Goal: Obtain resource: Obtain resource

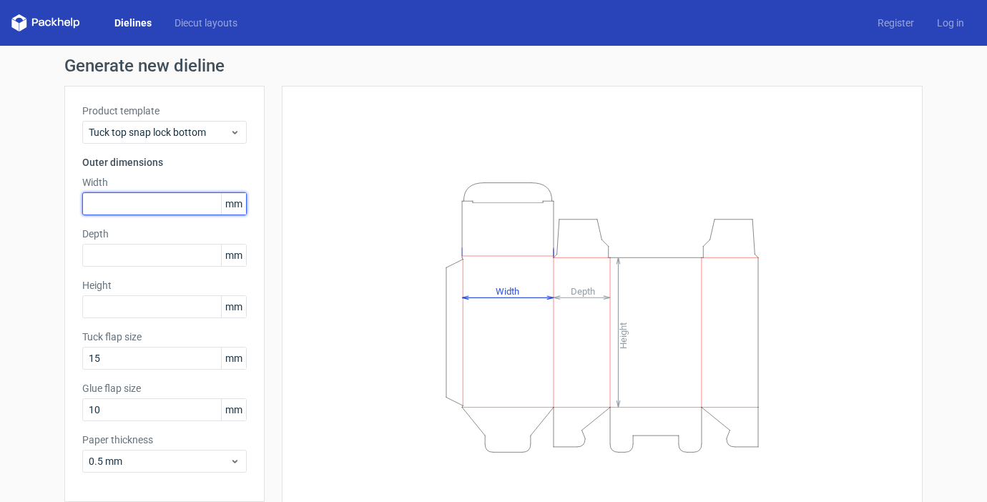
click at [153, 208] on input "text" at bounding box center [164, 203] width 165 height 23
type input "35"
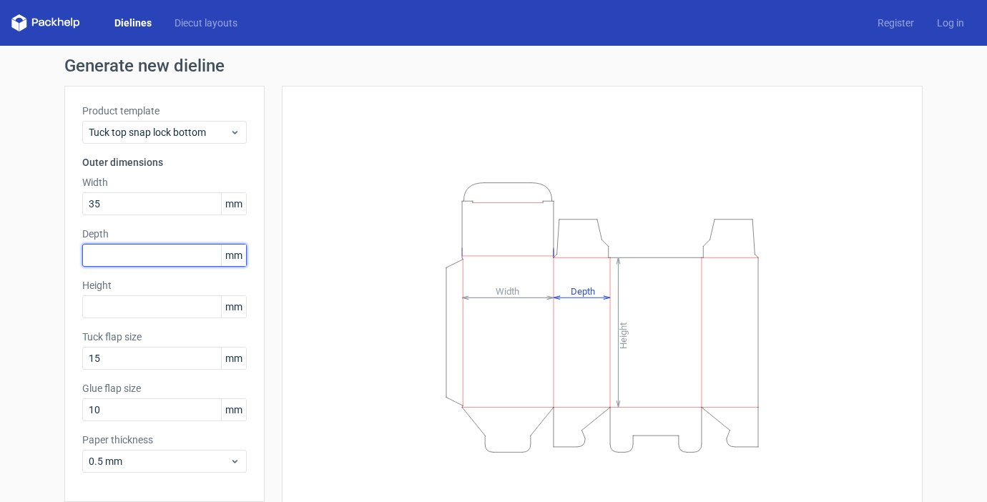
click at [170, 254] on input "text" at bounding box center [164, 255] width 165 height 23
type input "35"
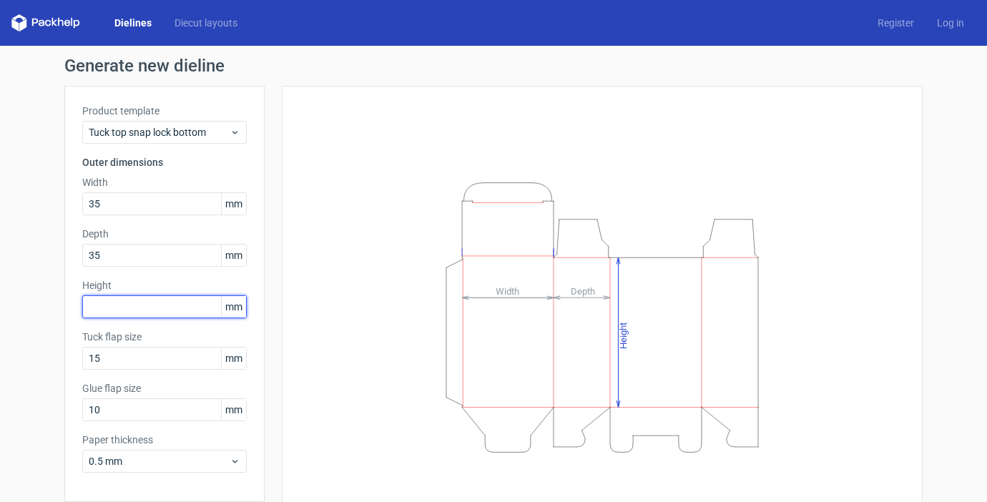
click at [153, 303] on input "text" at bounding box center [164, 307] width 165 height 23
type input "110"
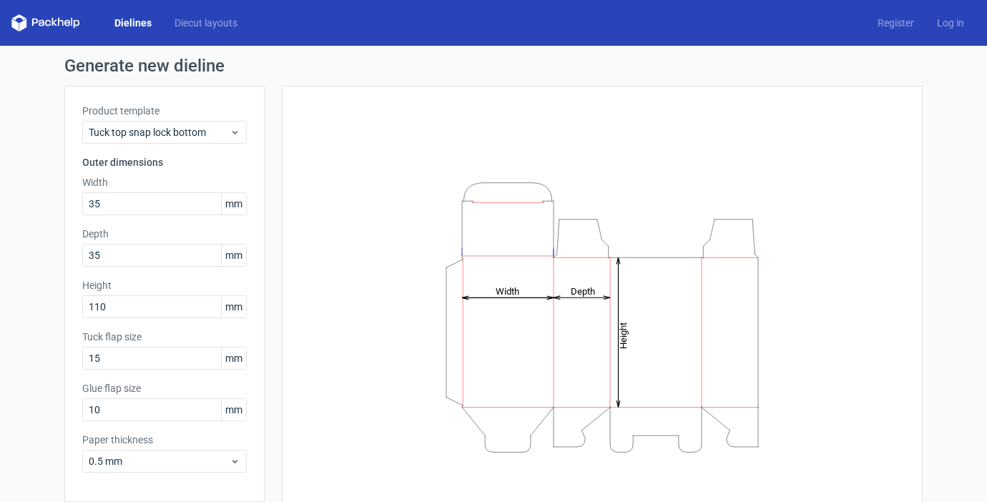
click at [294, 315] on div "Height Depth Width" at bounding box center [602, 317] width 641 height 463
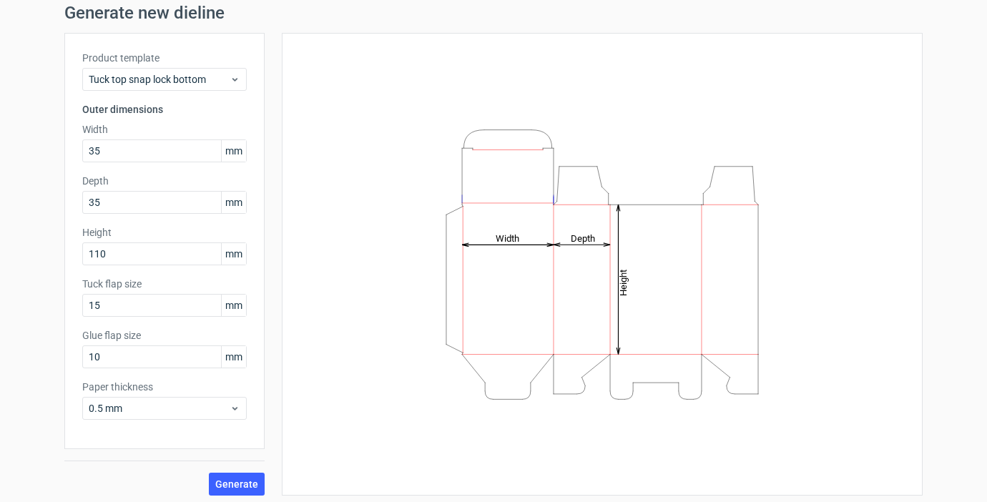
scroll to position [58, 0]
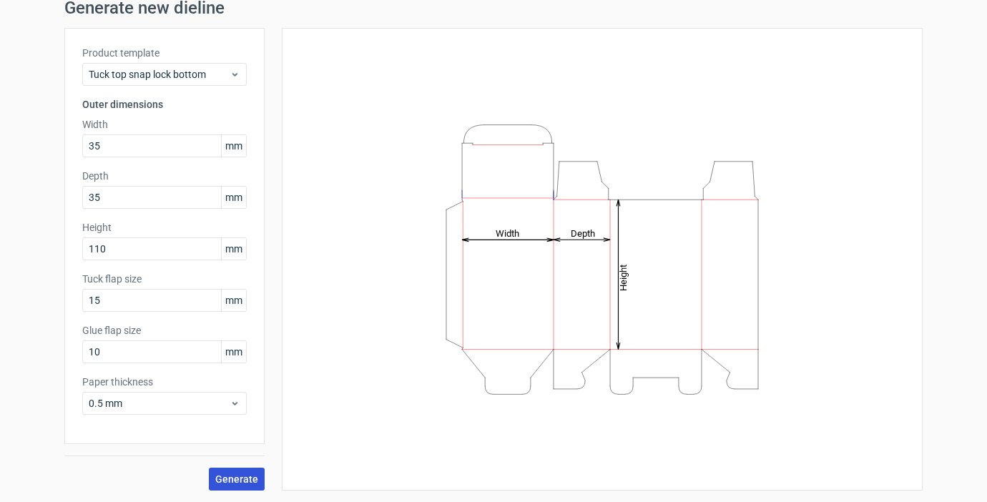
click at [236, 474] on span "Generate" at bounding box center [236, 479] width 43 height 10
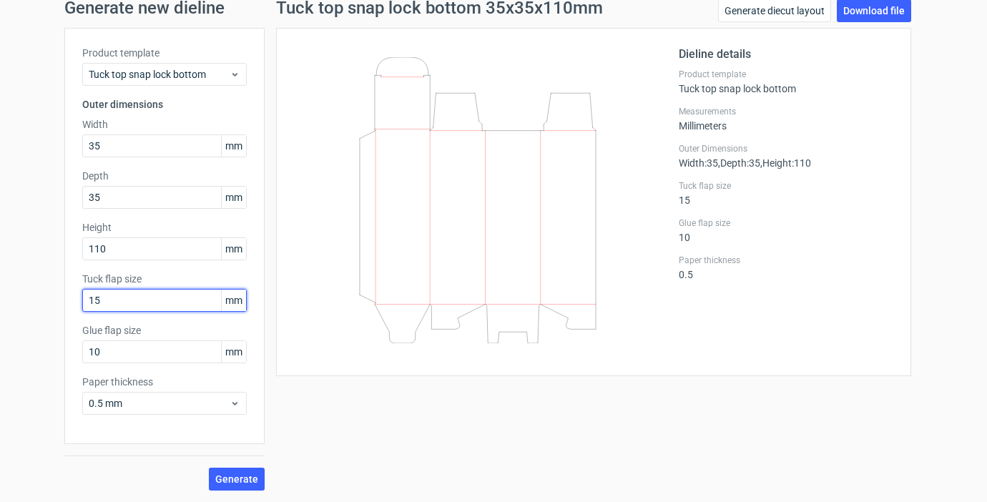
click at [174, 300] on input "15" at bounding box center [164, 300] width 165 height 23
type input "10"
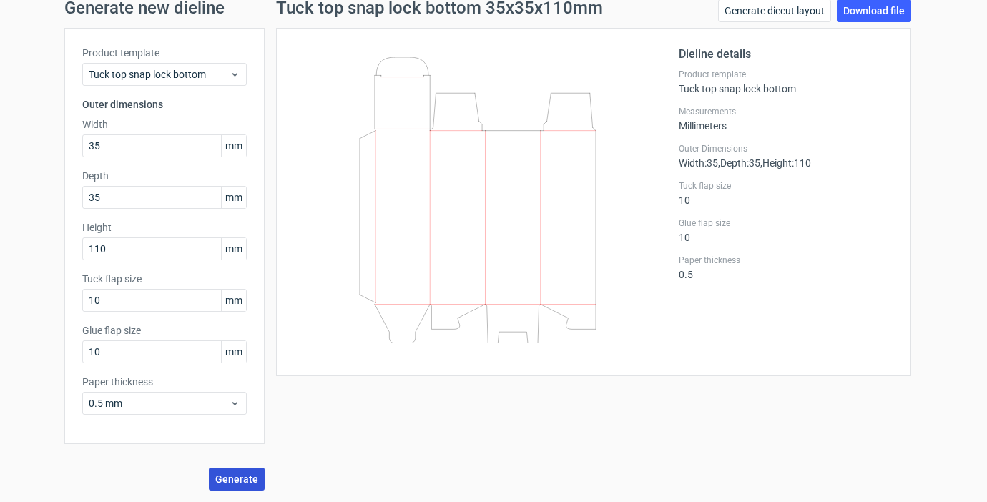
click at [238, 475] on span "Generate" at bounding box center [236, 479] width 43 height 10
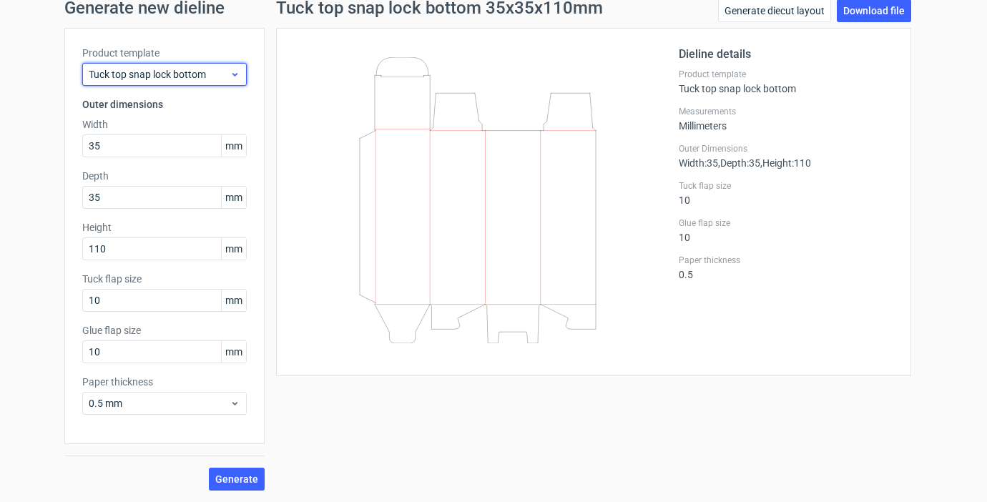
click at [238, 73] on icon at bounding box center [235, 74] width 11 height 11
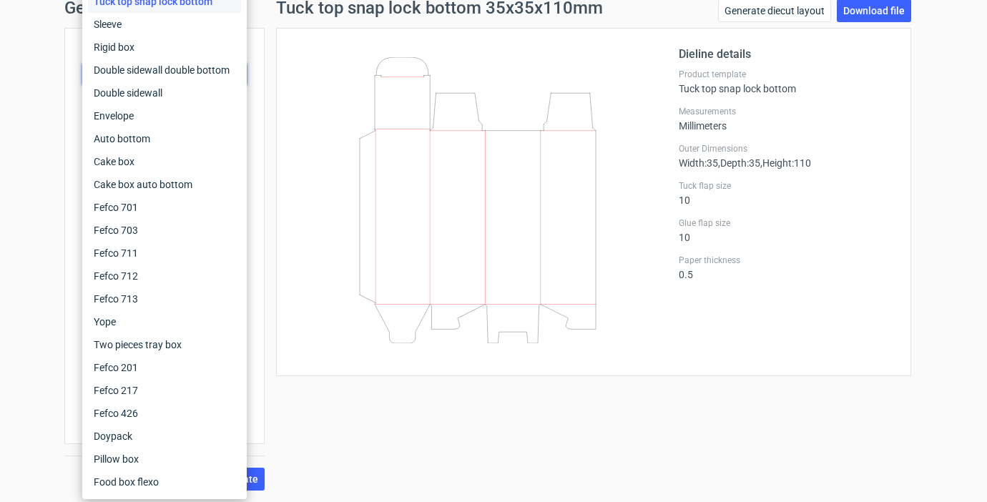
click at [273, 59] on div "Tuck top snap lock bottom 35x35x110mm Generate diecut layout Download file Diel…" at bounding box center [594, 245] width 658 height 492
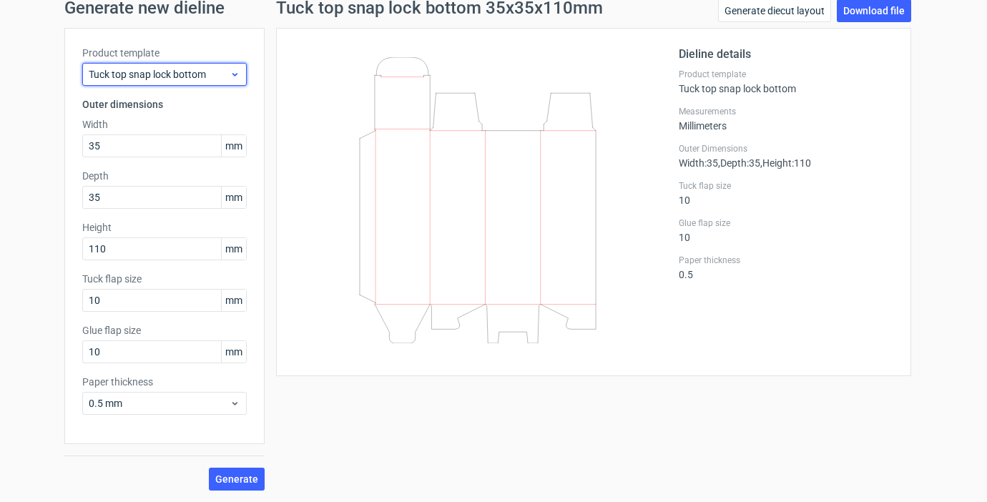
click at [235, 72] on icon at bounding box center [235, 74] width 11 height 11
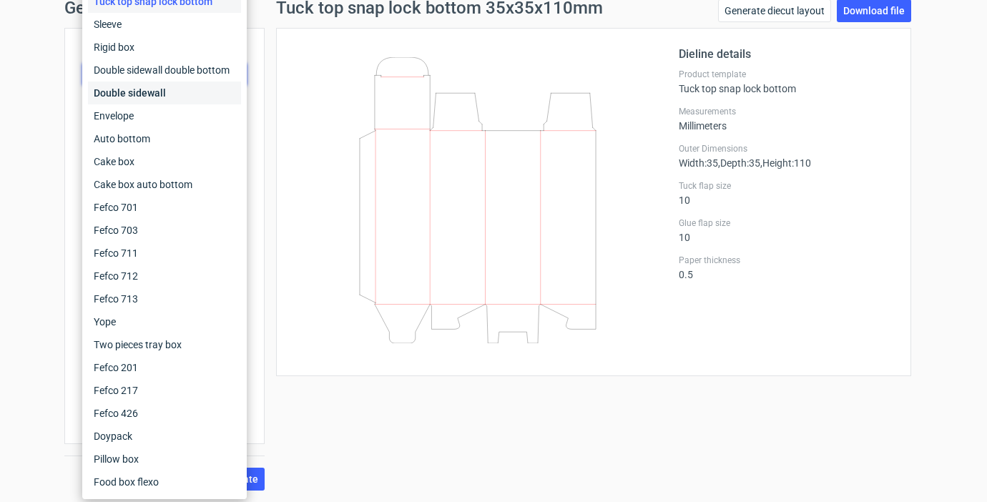
click at [200, 88] on div "Double sidewall" at bounding box center [164, 93] width 153 height 23
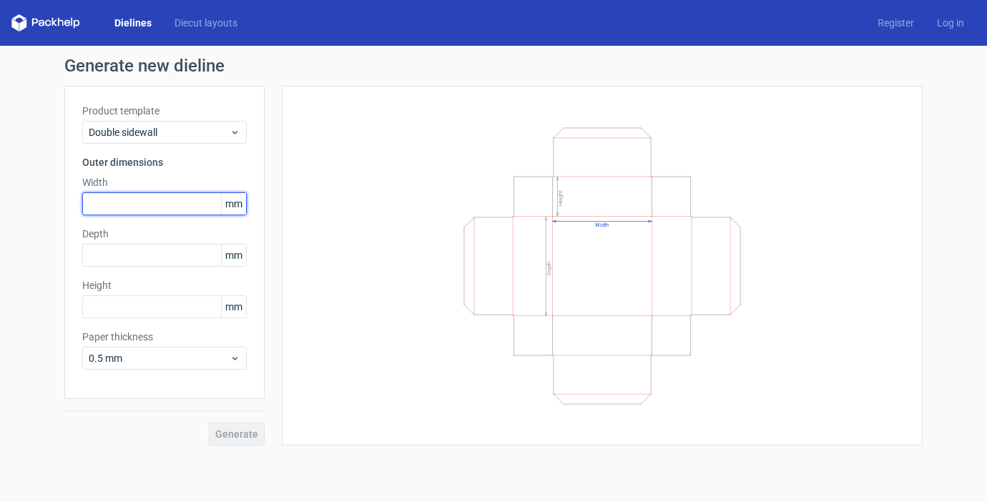
click at [137, 202] on input "text" at bounding box center [164, 203] width 165 height 23
type input "35"
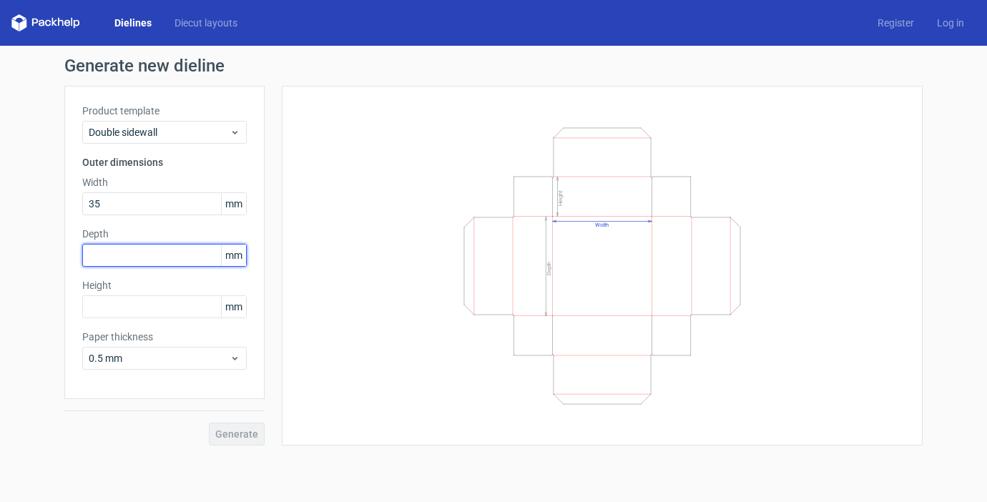
click at [117, 253] on input "text" at bounding box center [164, 255] width 165 height 23
type input "35"
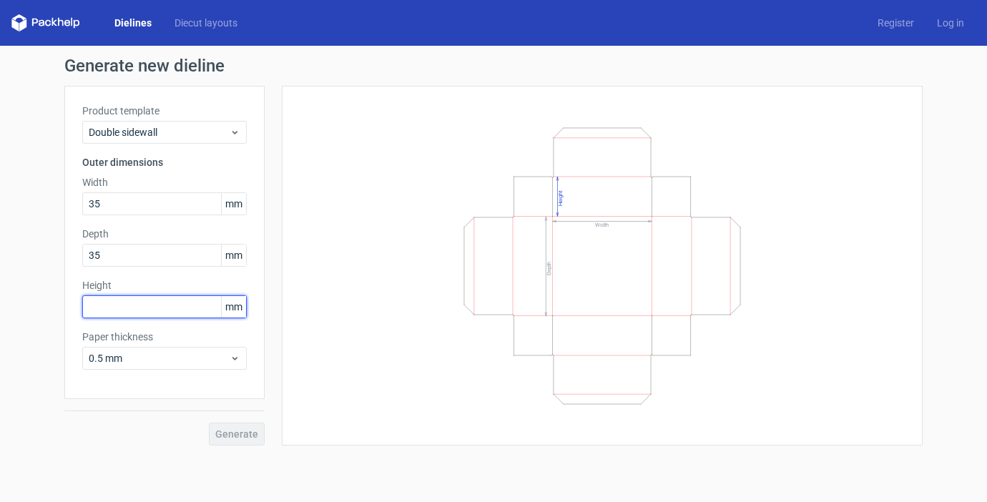
click at [135, 316] on input "text" at bounding box center [164, 307] width 165 height 23
type input "110"
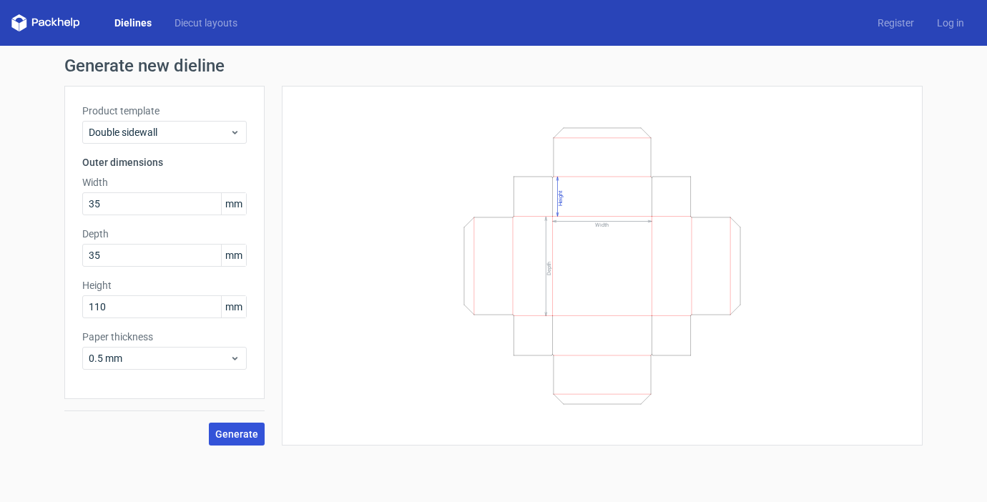
click at [238, 432] on span "Generate" at bounding box center [236, 434] width 43 height 10
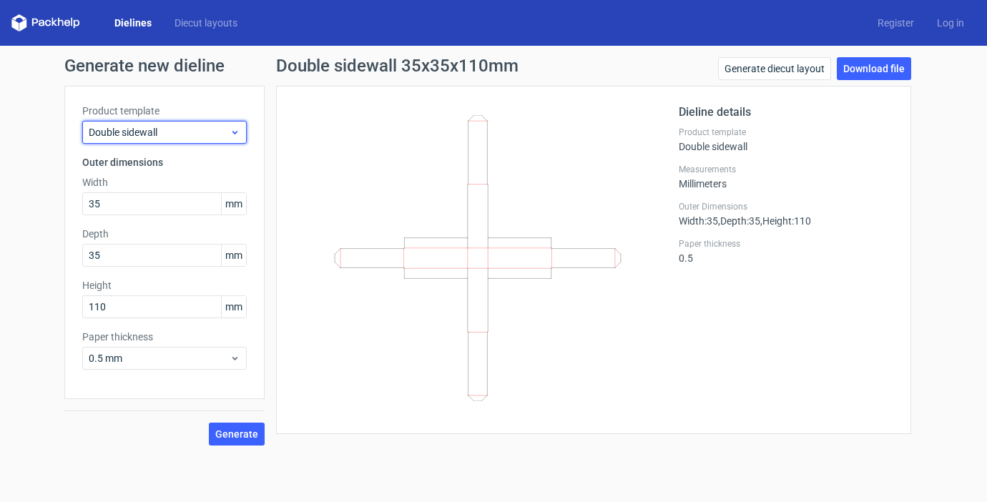
click at [162, 137] on span "Double sidewall" at bounding box center [159, 132] width 141 height 14
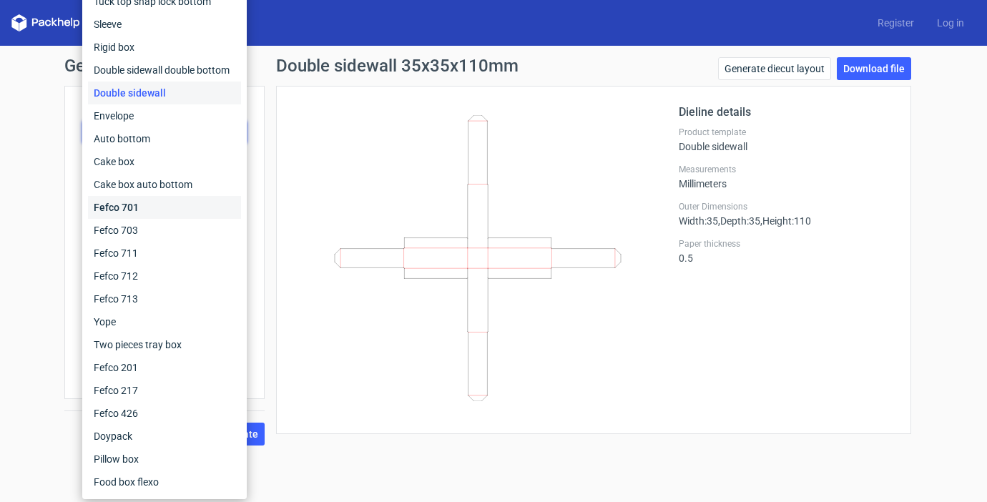
click at [146, 202] on div "Fefco 701" at bounding box center [164, 207] width 153 height 23
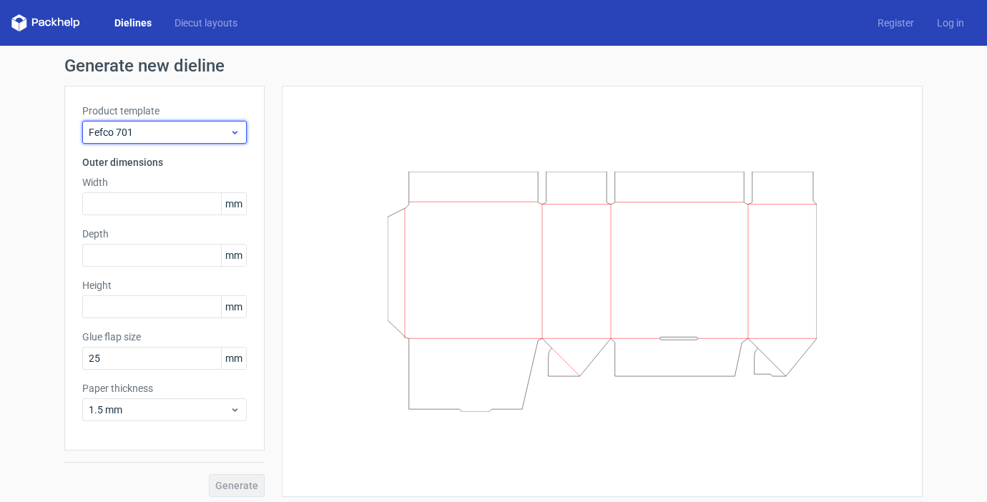
click at [160, 133] on span "Fefco 701" at bounding box center [159, 132] width 141 height 14
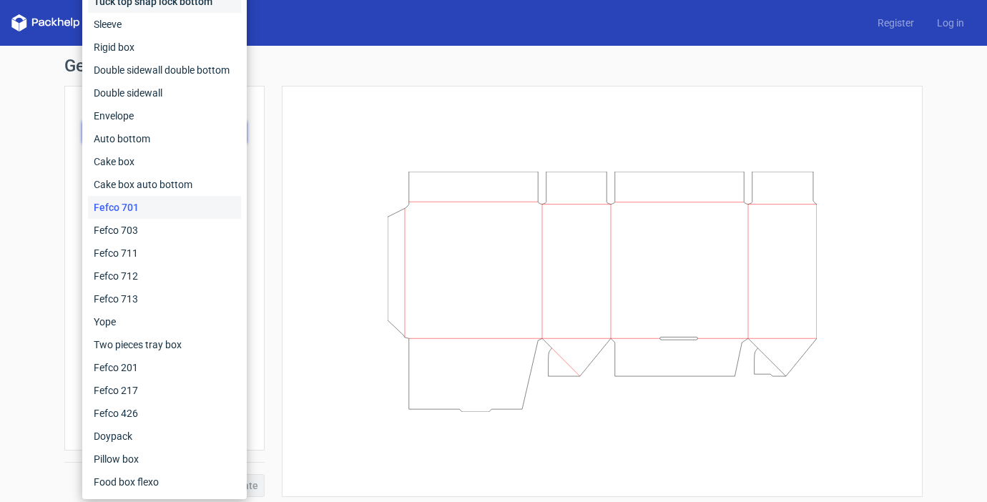
click at [150, 9] on div "Tuck top snap lock bottom" at bounding box center [164, 1] width 153 height 23
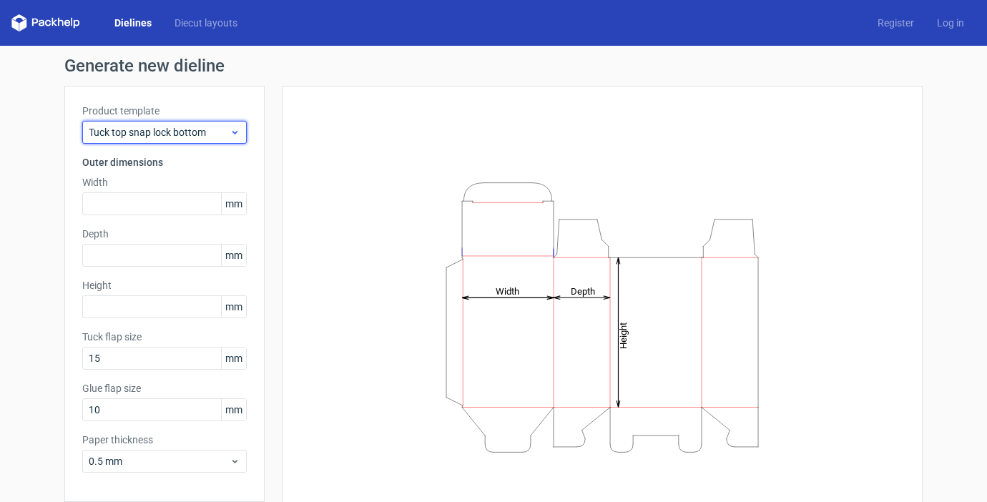
click at [135, 130] on span "Tuck top snap lock bottom" at bounding box center [159, 132] width 141 height 14
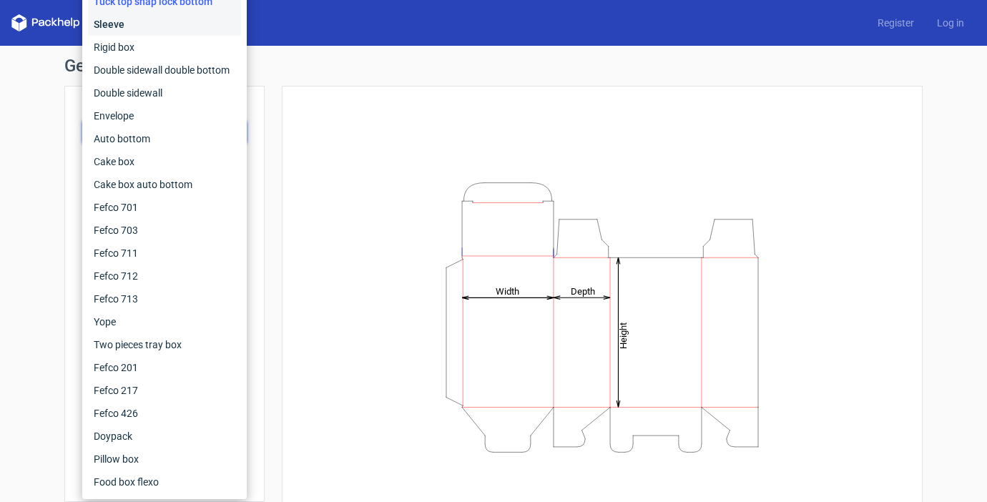
click at [132, 21] on div "Sleeve" at bounding box center [164, 24] width 153 height 23
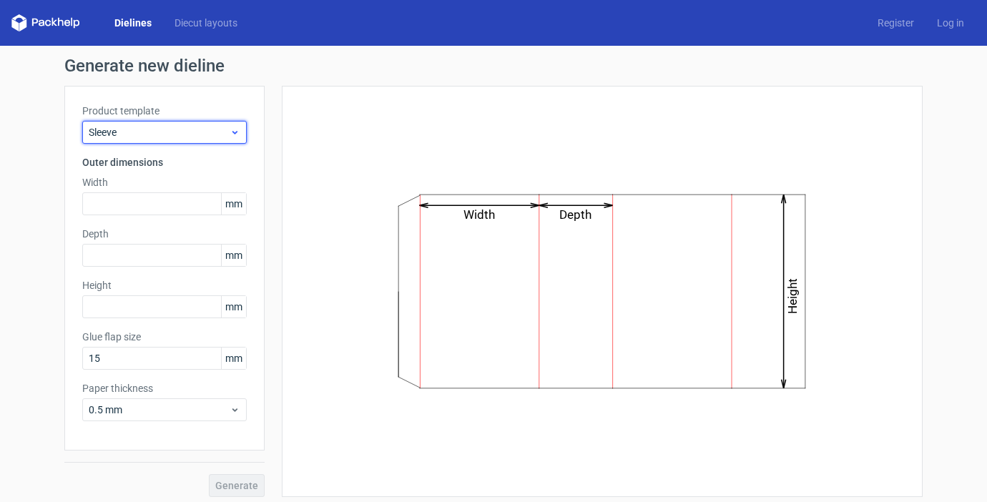
click at [145, 139] on span "Sleeve" at bounding box center [159, 132] width 141 height 14
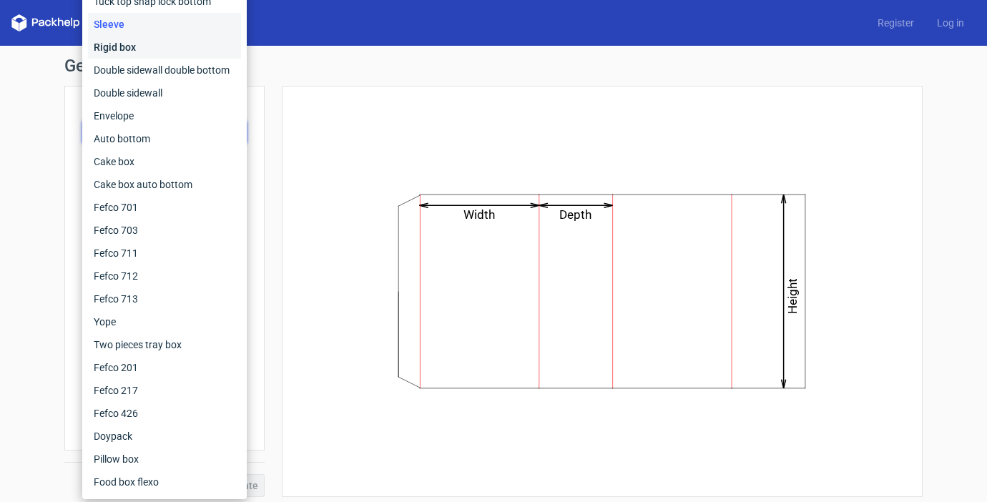
click at [152, 47] on div "Rigid box" at bounding box center [164, 47] width 153 height 23
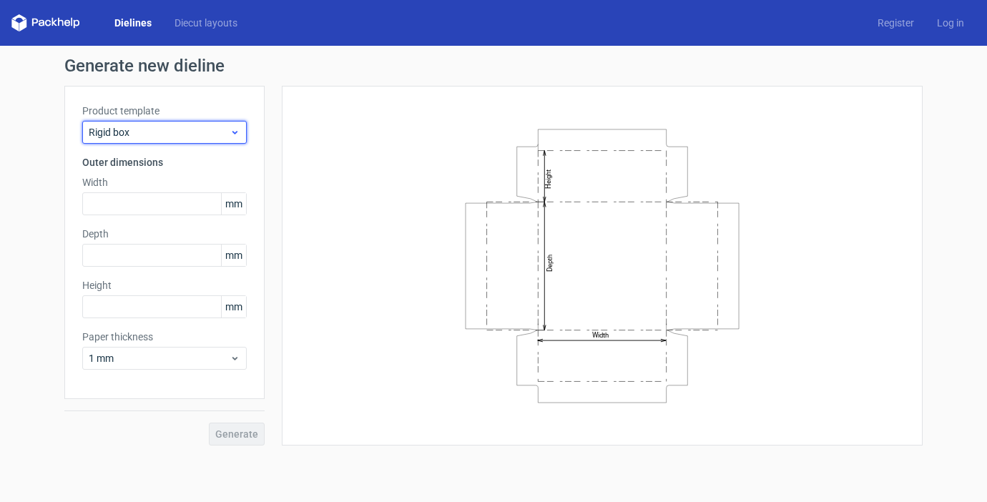
click at [152, 132] on span "Rigid box" at bounding box center [159, 132] width 141 height 14
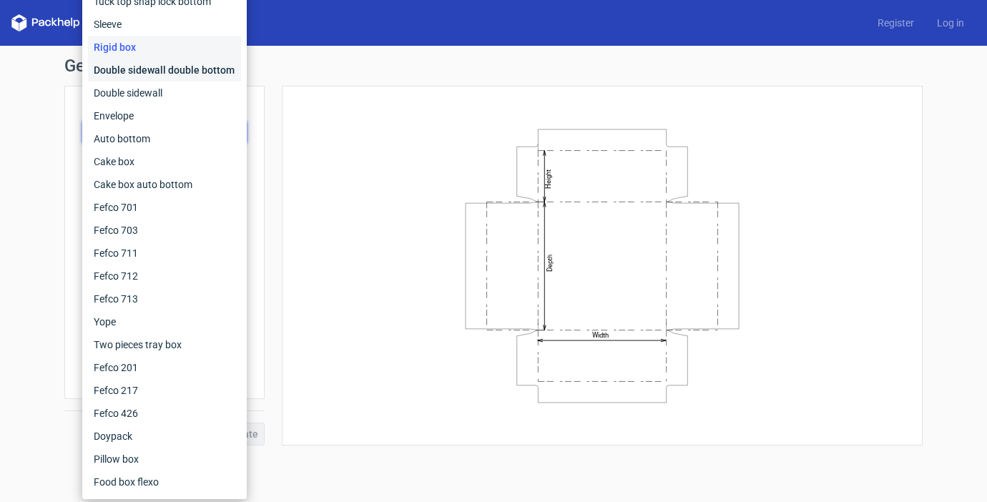
click at [151, 73] on div "Double sidewall double bottom" at bounding box center [164, 70] width 153 height 23
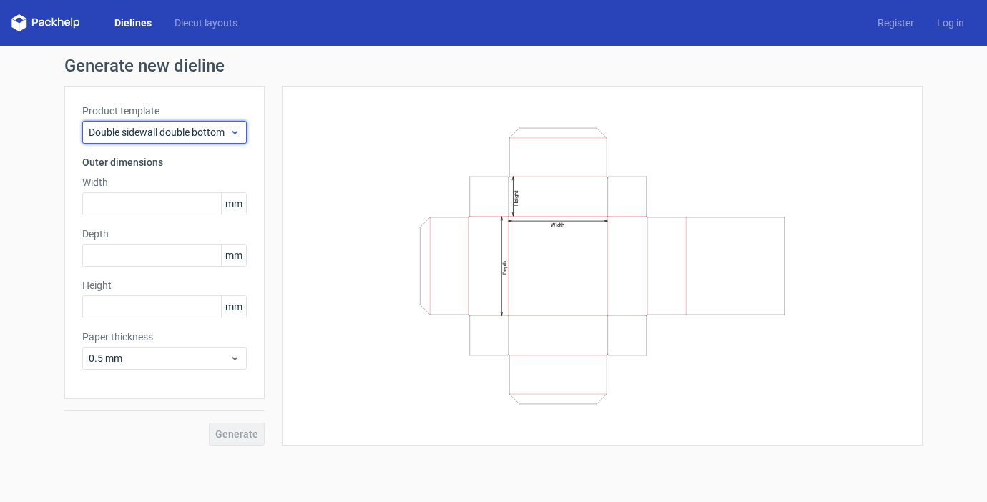
click at [150, 132] on span "Double sidewall double bottom" at bounding box center [159, 132] width 141 height 14
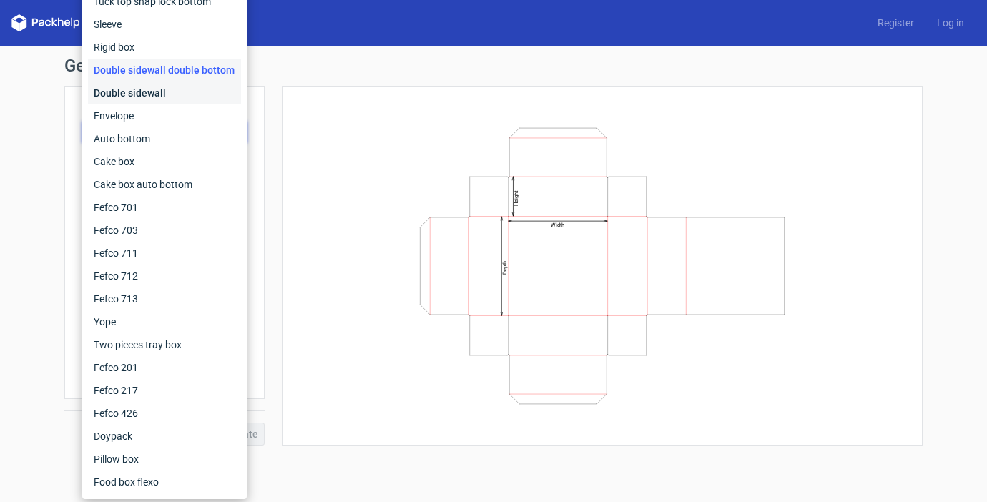
click at [141, 94] on div "Double sidewall" at bounding box center [164, 93] width 153 height 23
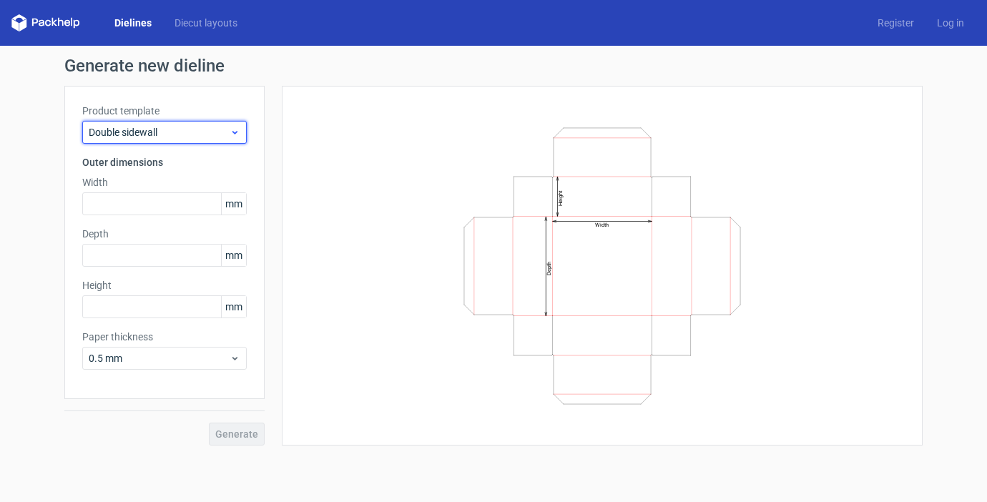
click at [145, 132] on span "Double sidewall" at bounding box center [159, 132] width 141 height 14
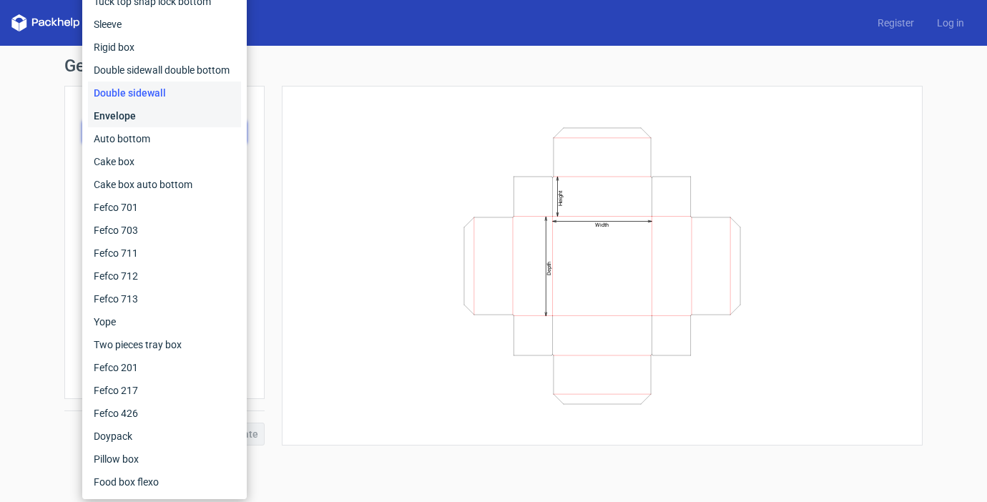
click at [131, 114] on div "Envelope" at bounding box center [164, 115] width 153 height 23
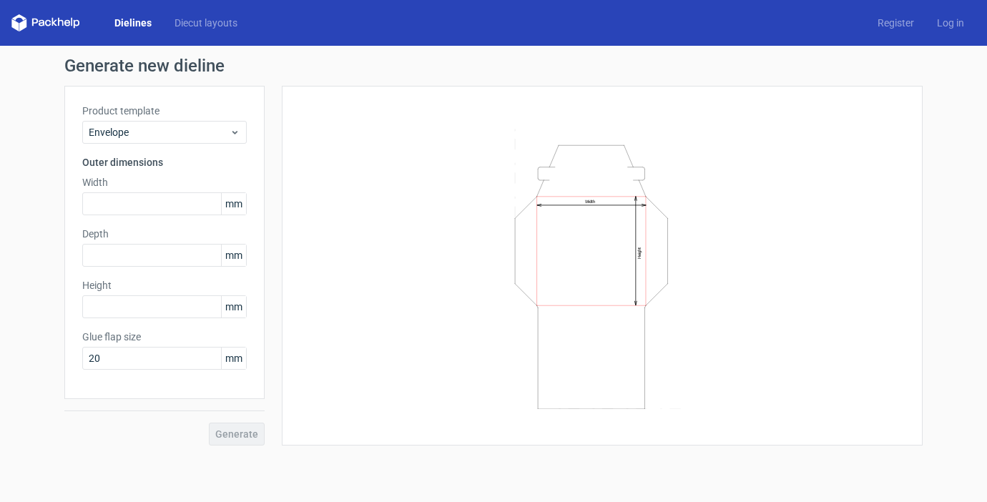
click at [139, 117] on label "Product template" at bounding box center [164, 111] width 165 height 14
click at [137, 129] on span "Envelope" at bounding box center [159, 132] width 141 height 14
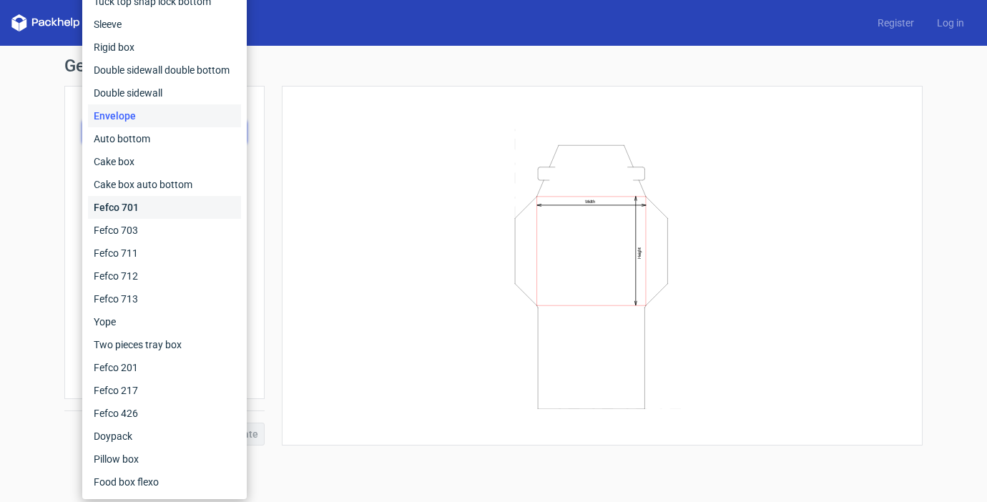
click at [134, 207] on div "Fefco 701" at bounding box center [164, 207] width 153 height 23
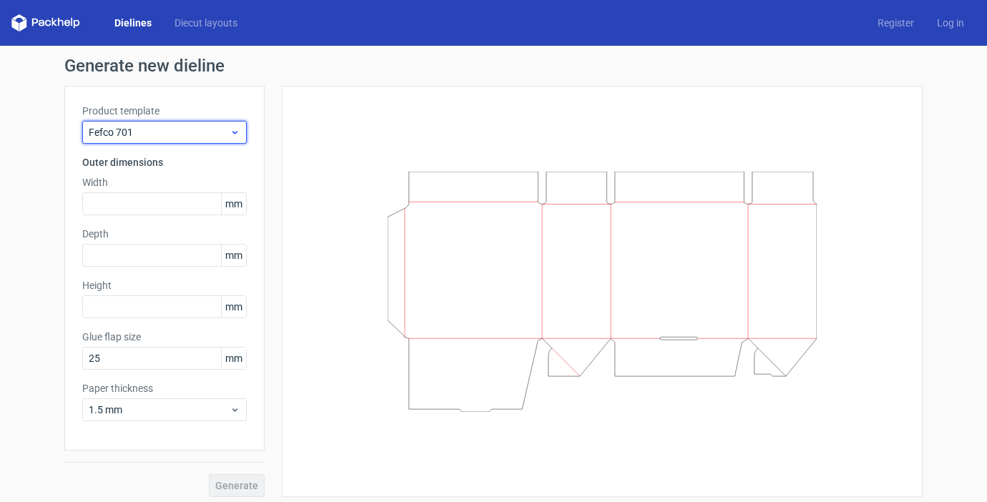
click at [135, 134] on span "Fefco 701" at bounding box center [159, 132] width 141 height 14
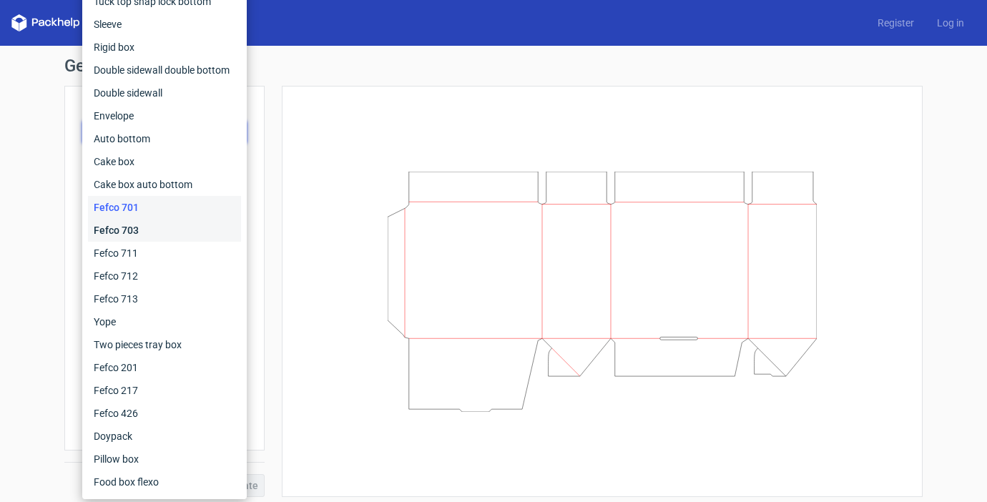
click at [137, 228] on div "Fefco 703" at bounding box center [164, 230] width 153 height 23
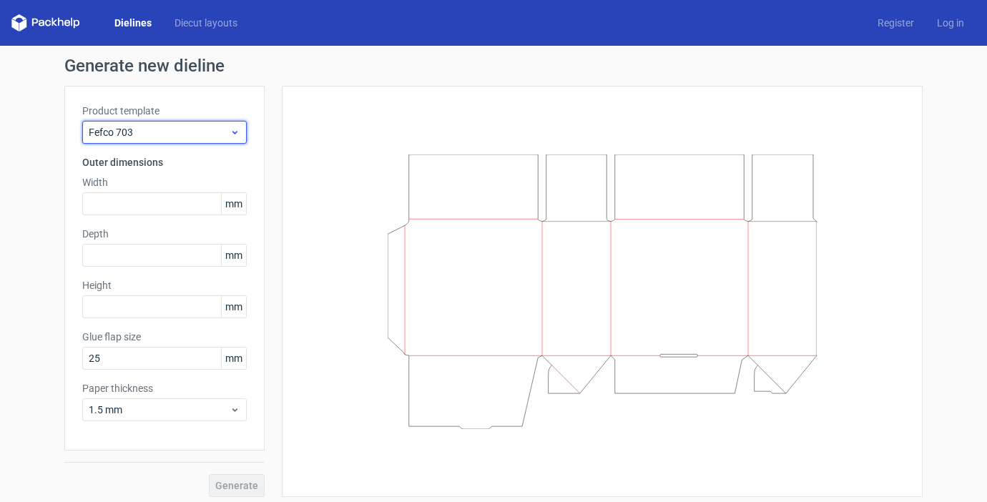
click at [140, 130] on span "Fefco 703" at bounding box center [159, 132] width 141 height 14
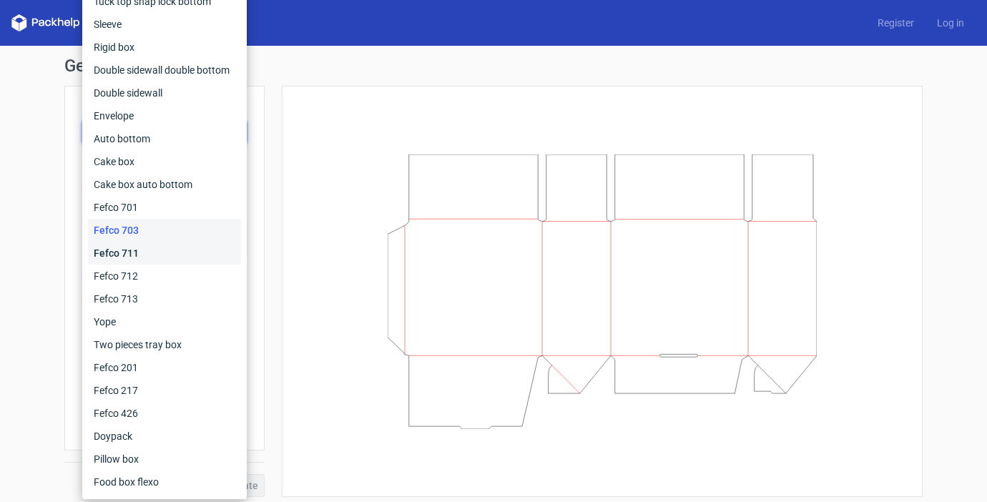
click at [145, 248] on div "Fefco 711" at bounding box center [164, 253] width 153 height 23
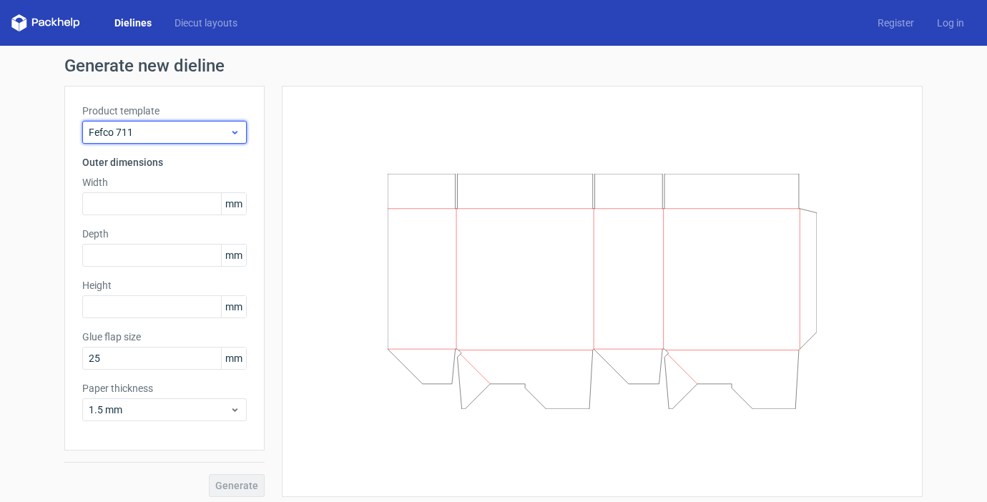
click at [146, 132] on span "Fefco 711" at bounding box center [159, 132] width 141 height 14
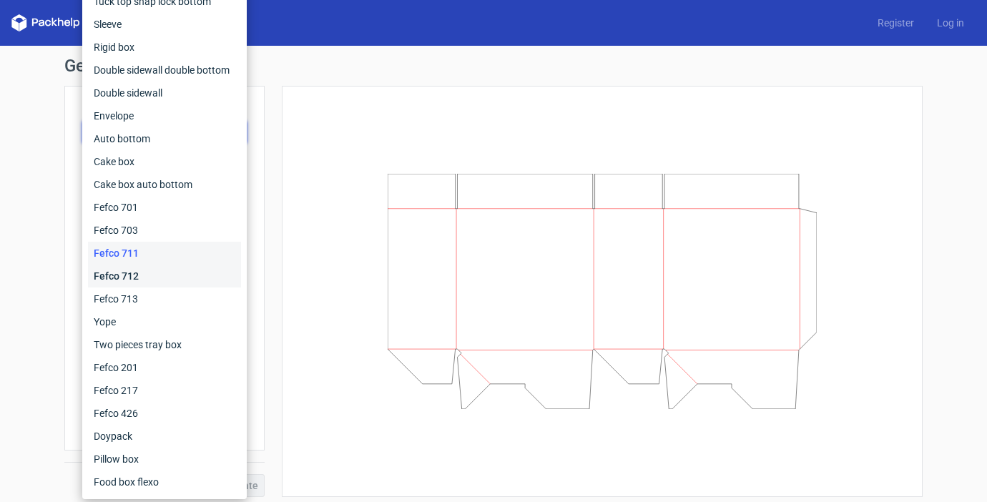
click at [136, 274] on div "Fefco 712" at bounding box center [164, 276] width 153 height 23
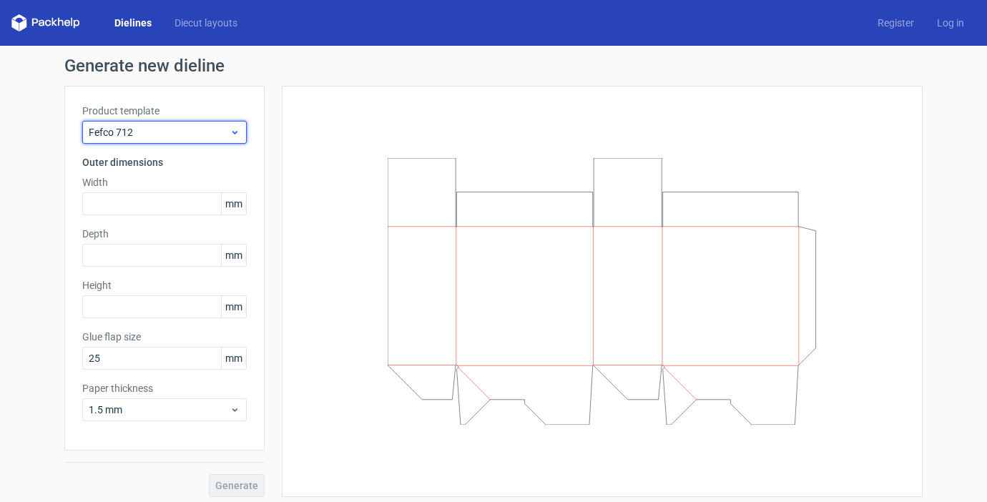
click at [151, 140] on div "Fefco 712" at bounding box center [164, 132] width 165 height 23
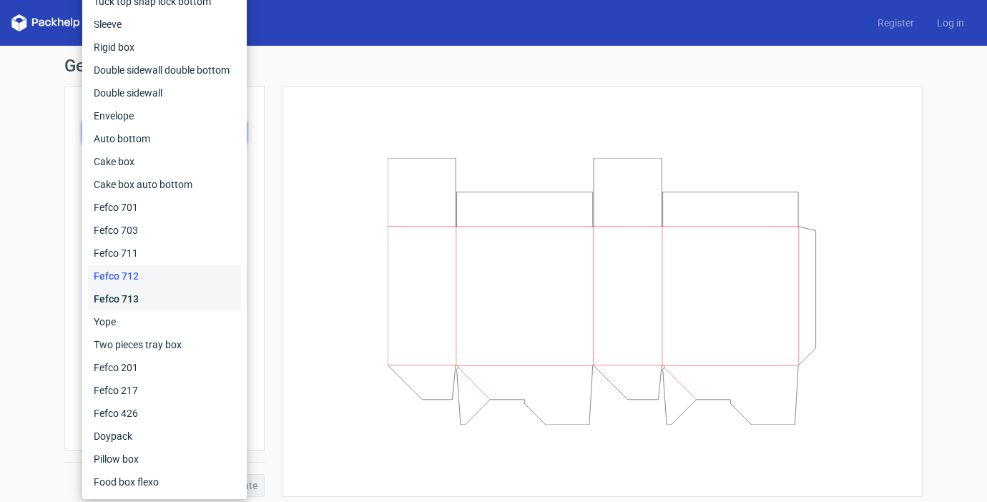
click at [124, 300] on div "Fefco 713" at bounding box center [164, 299] width 153 height 23
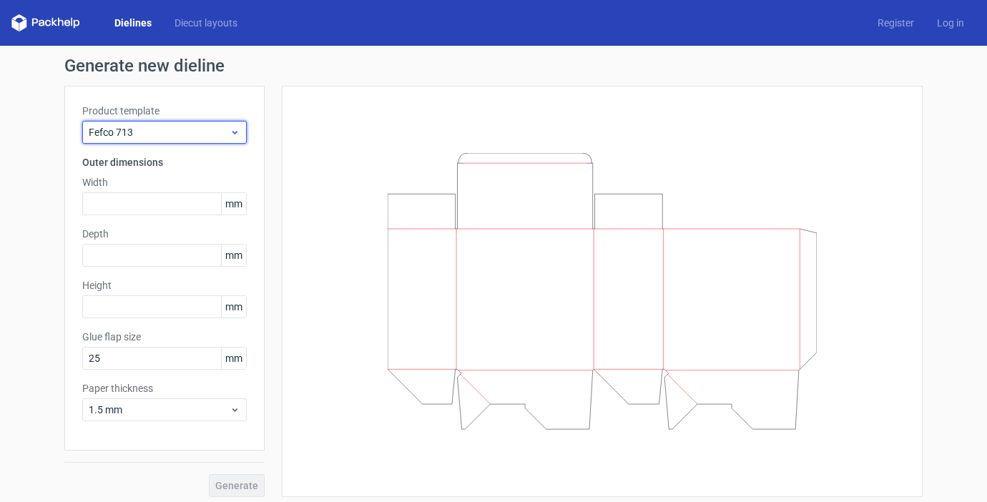
click at [175, 136] on span "Fefco 713" at bounding box center [159, 132] width 141 height 14
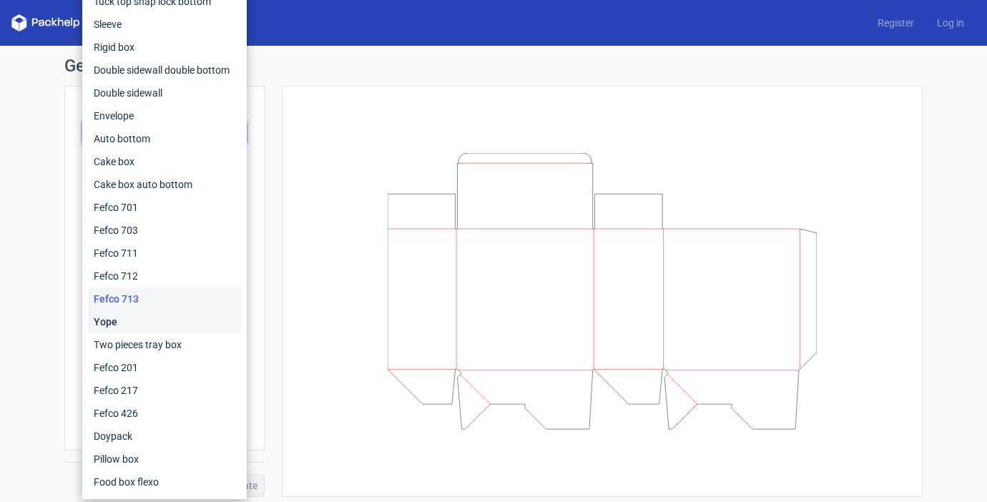
click at [138, 322] on div "Yope" at bounding box center [164, 322] width 153 height 23
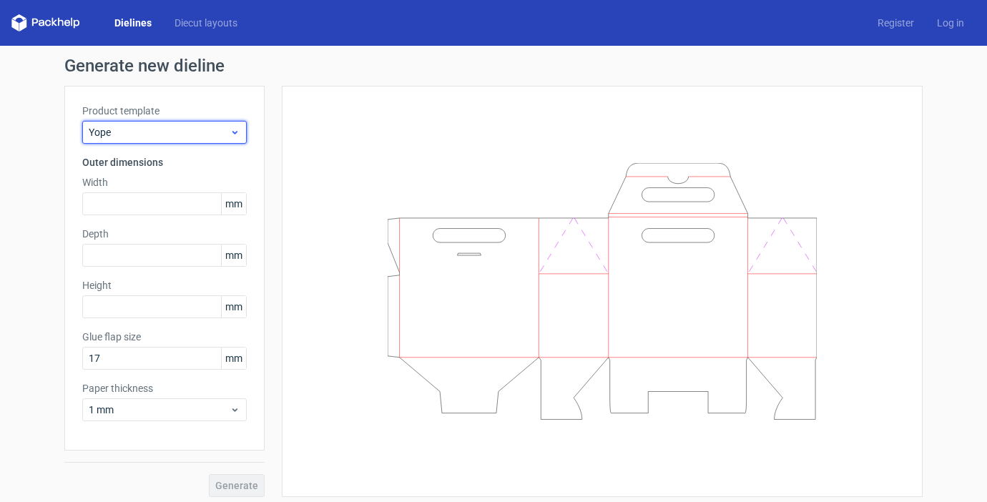
click at [169, 135] on span "Yope" at bounding box center [159, 132] width 141 height 14
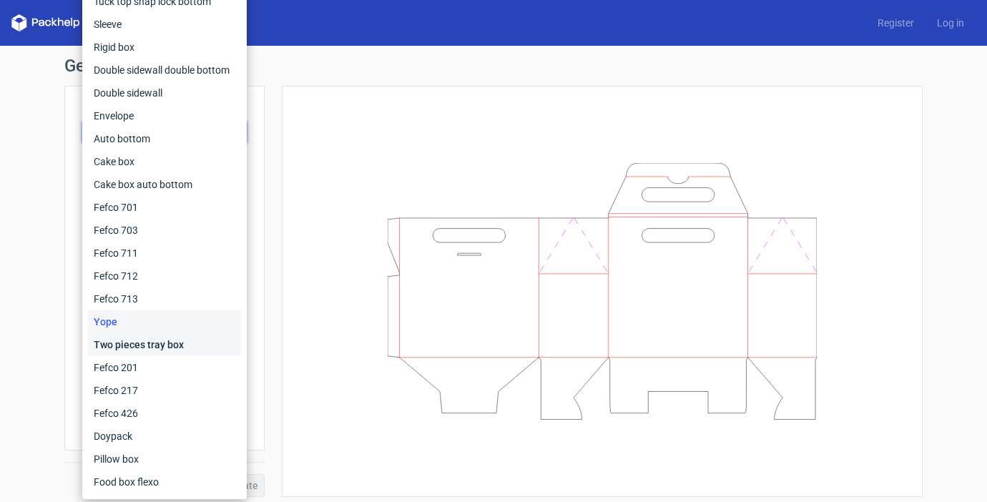
click at [129, 343] on div "Two pieces tray box" at bounding box center [164, 344] width 153 height 23
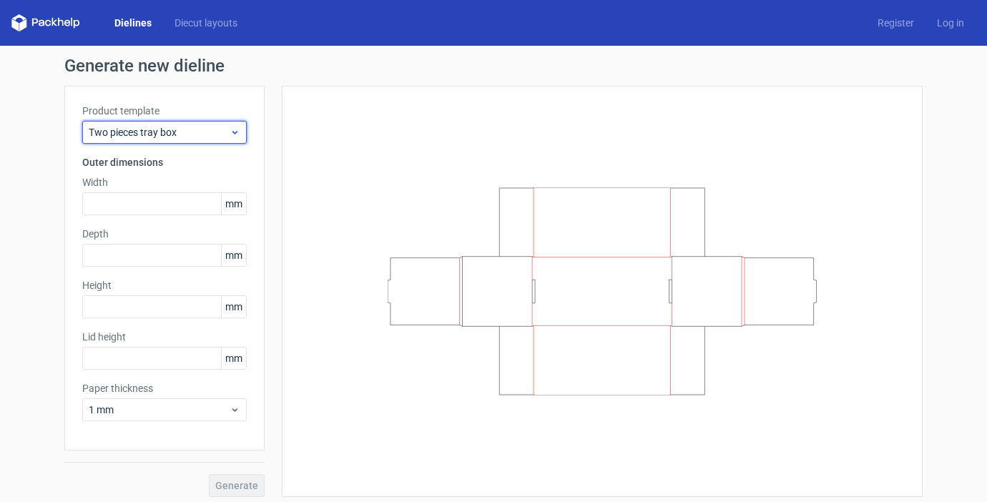
click at [177, 135] on span "Two pieces tray box" at bounding box center [159, 132] width 141 height 14
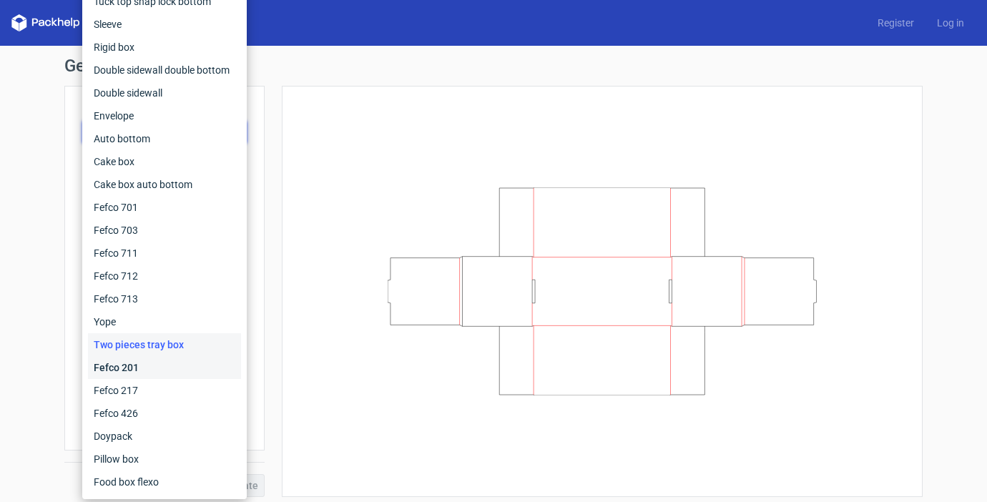
click at [130, 362] on div "Fefco 201" at bounding box center [164, 367] width 153 height 23
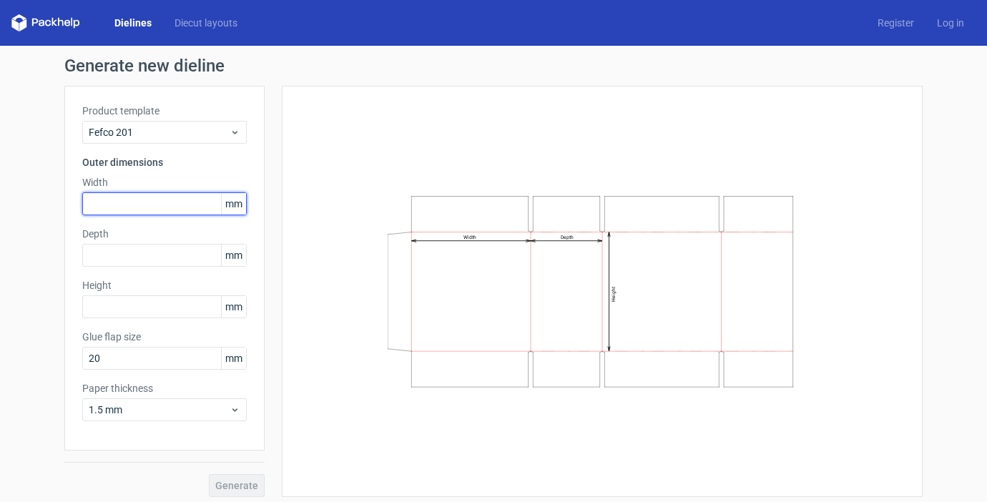
click at [139, 199] on input "text" at bounding box center [164, 203] width 165 height 23
type input "35"
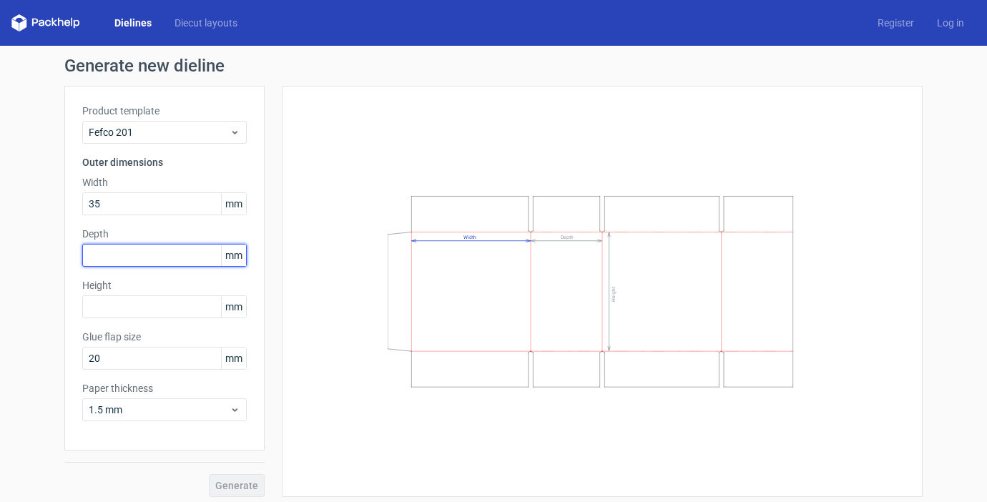
click at [119, 253] on input "text" at bounding box center [164, 255] width 165 height 23
type input "35"
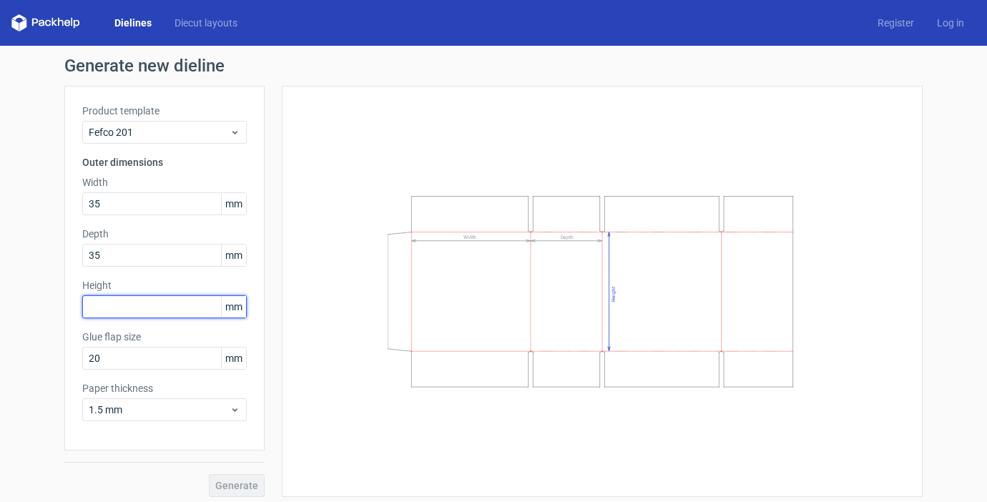
click at [126, 316] on input "text" at bounding box center [164, 307] width 165 height 23
type input "110"
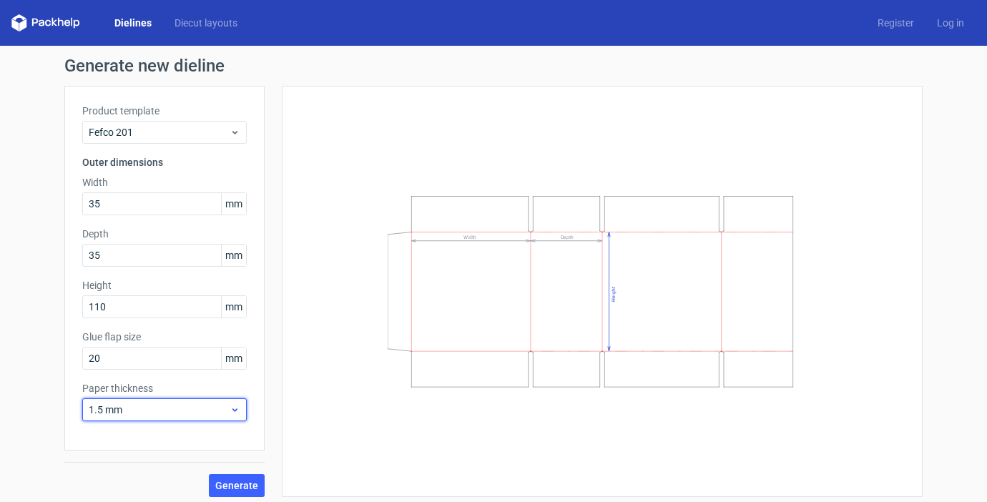
click at [189, 407] on span "1.5 mm" at bounding box center [159, 410] width 141 height 14
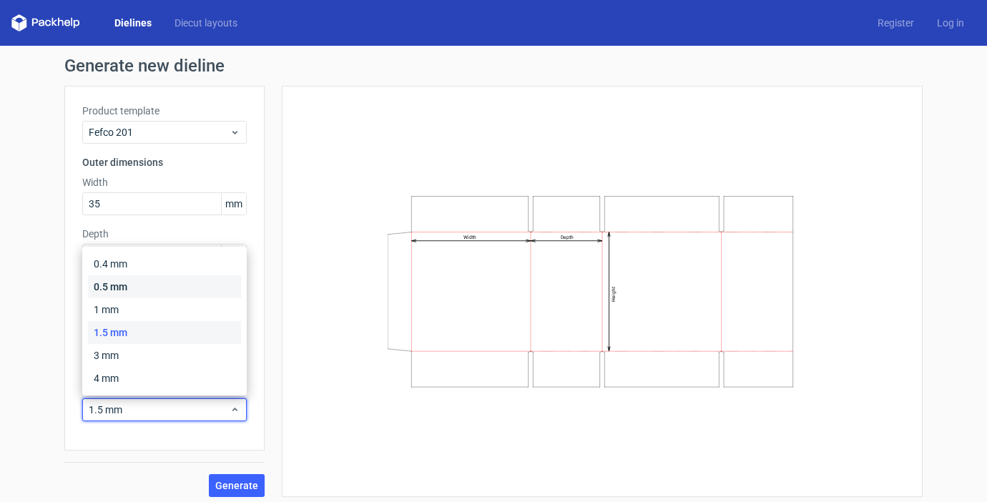
click at [162, 291] on div "0.5 mm" at bounding box center [164, 286] width 153 height 23
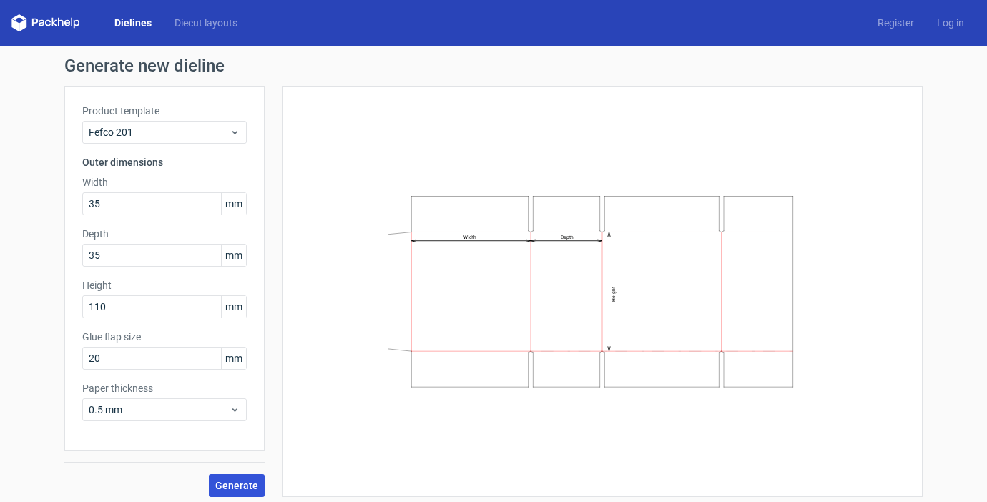
click at [236, 484] on span "Generate" at bounding box center [236, 486] width 43 height 10
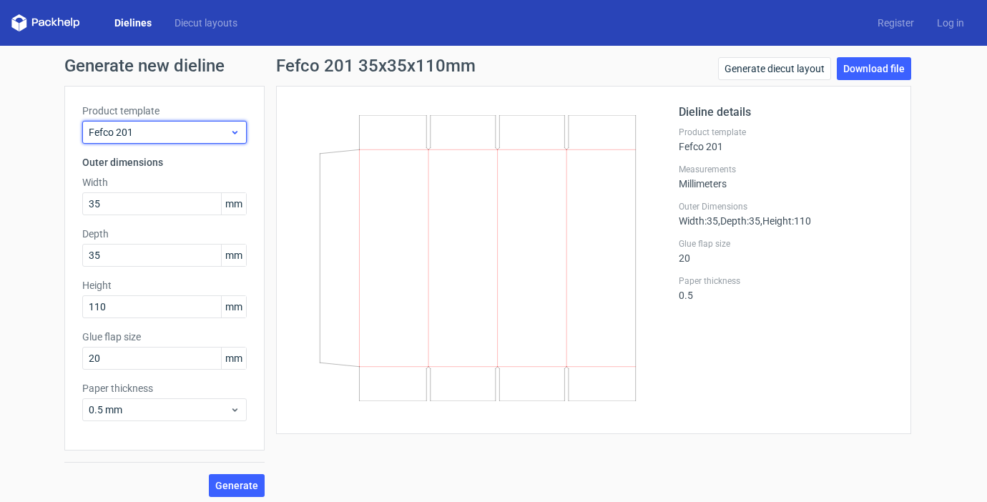
click at [170, 136] on span "Fefco 201" at bounding box center [159, 132] width 141 height 14
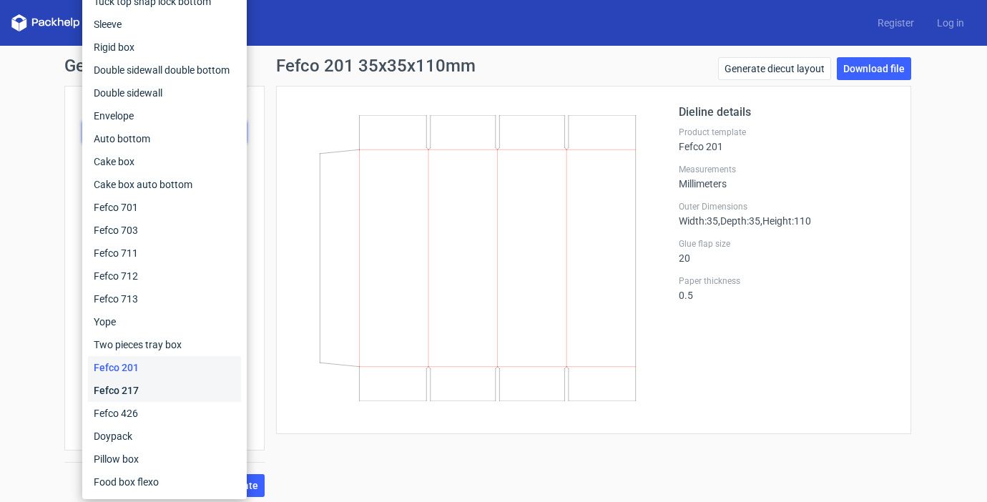
click at [138, 389] on div "Fefco 217" at bounding box center [164, 390] width 153 height 23
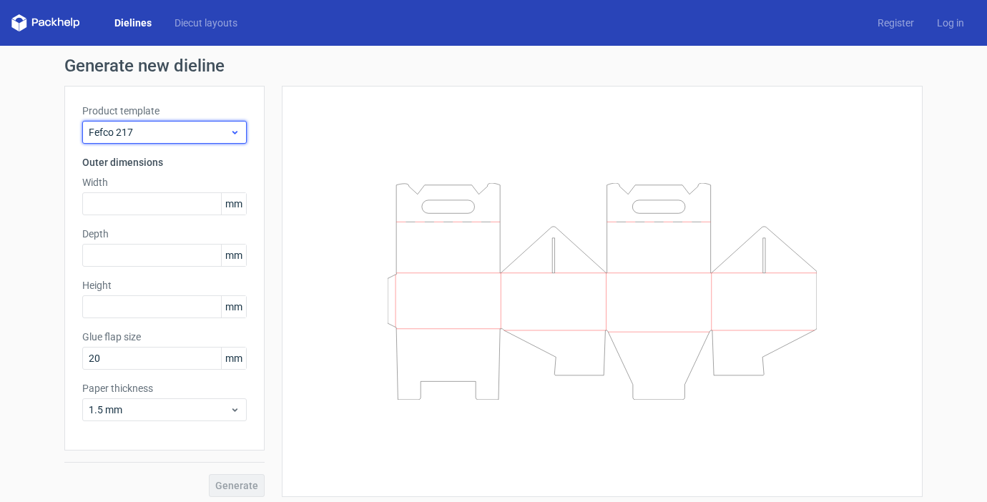
click at [152, 129] on span "Fefco 217" at bounding box center [159, 132] width 141 height 14
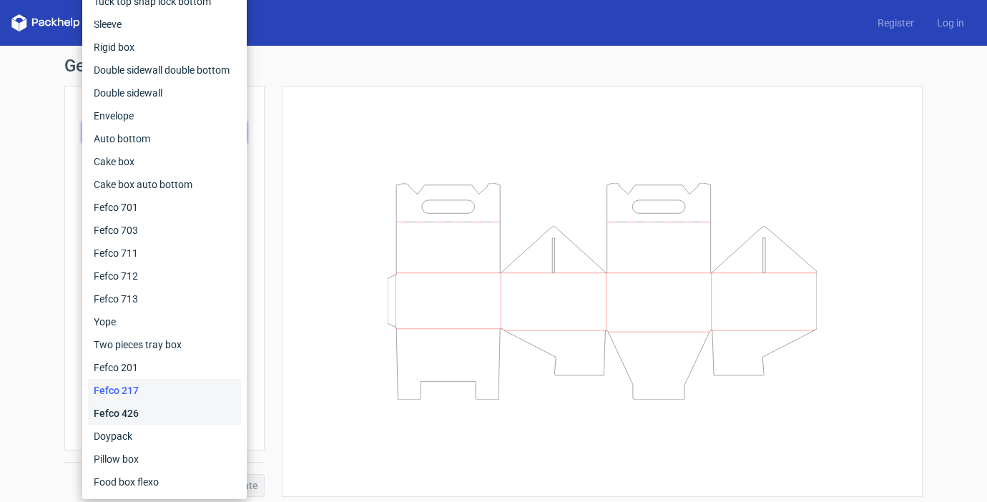
click at [135, 416] on div "Fefco 426" at bounding box center [164, 413] width 153 height 23
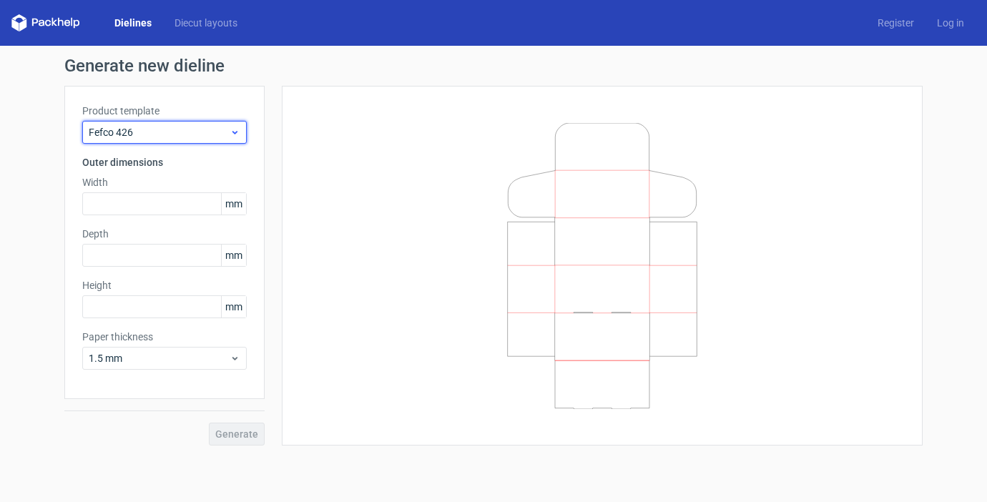
click at [160, 133] on span "Fefco 426" at bounding box center [159, 132] width 141 height 14
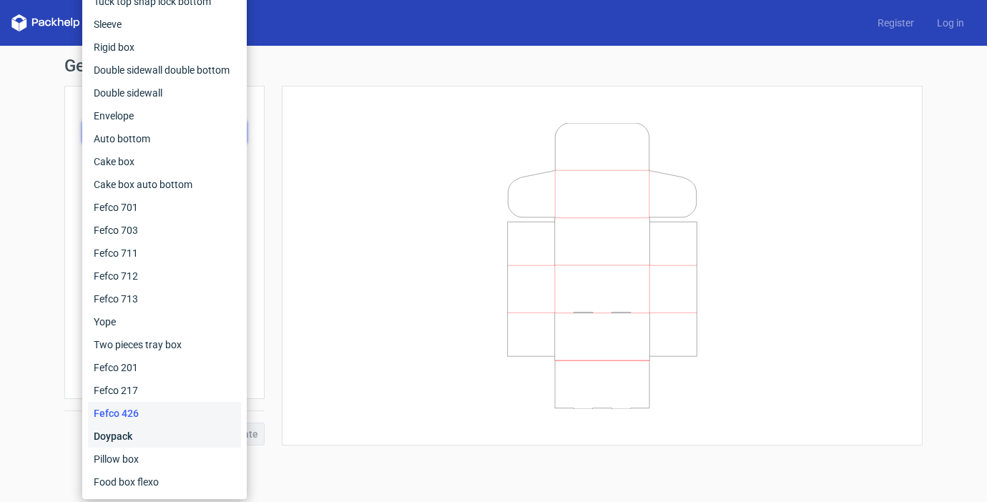
click at [135, 433] on div "Doypack" at bounding box center [164, 436] width 153 height 23
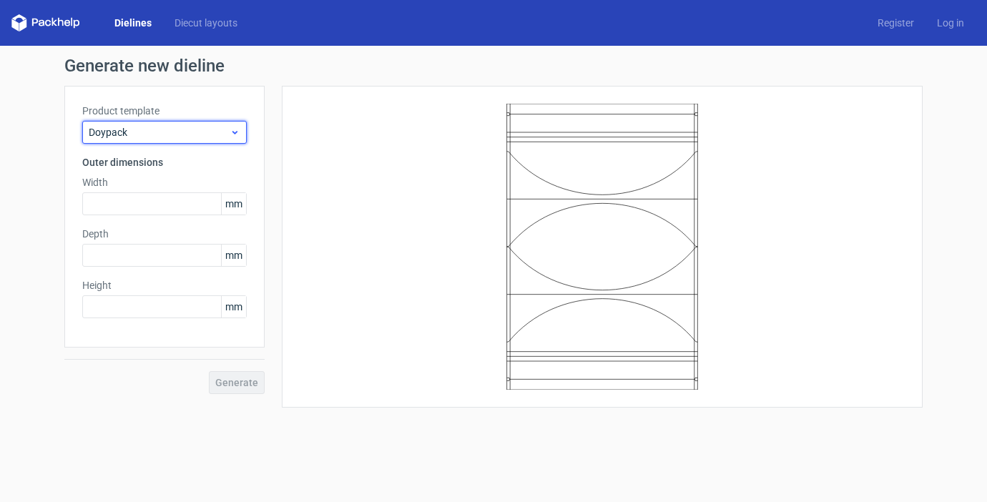
click at [177, 128] on span "Doypack" at bounding box center [159, 132] width 141 height 14
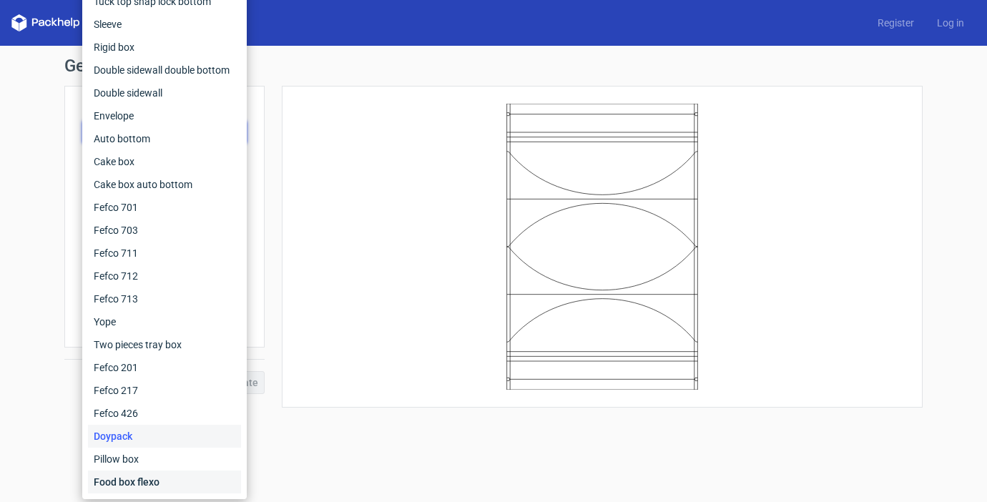
click at [132, 478] on div "Food box flexo" at bounding box center [164, 482] width 153 height 23
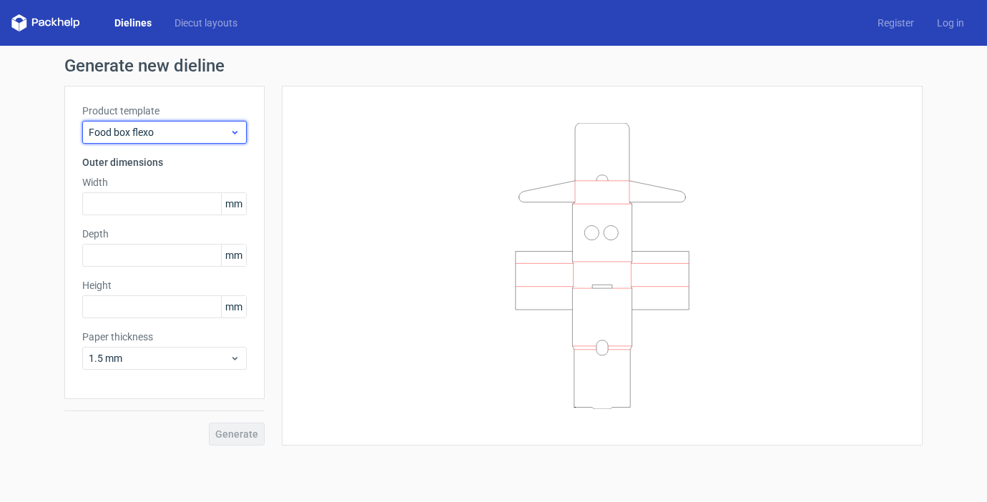
click at [160, 134] on span "Food box flexo" at bounding box center [159, 132] width 141 height 14
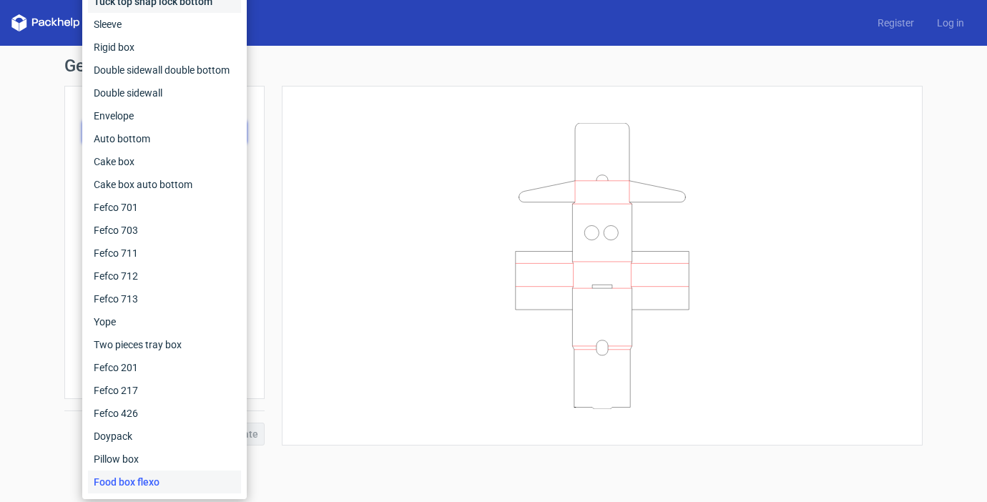
click at [184, 7] on div "Tuck top snap lock bottom" at bounding box center [164, 1] width 153 height 23
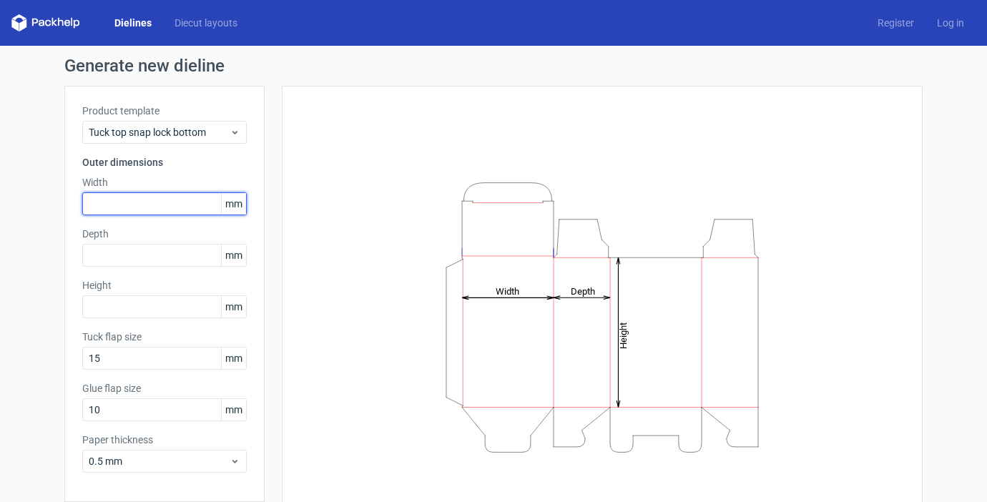
click at [151, 205] on input "text" at bounding box center [164, 203] width 165 height 23
type input "35"
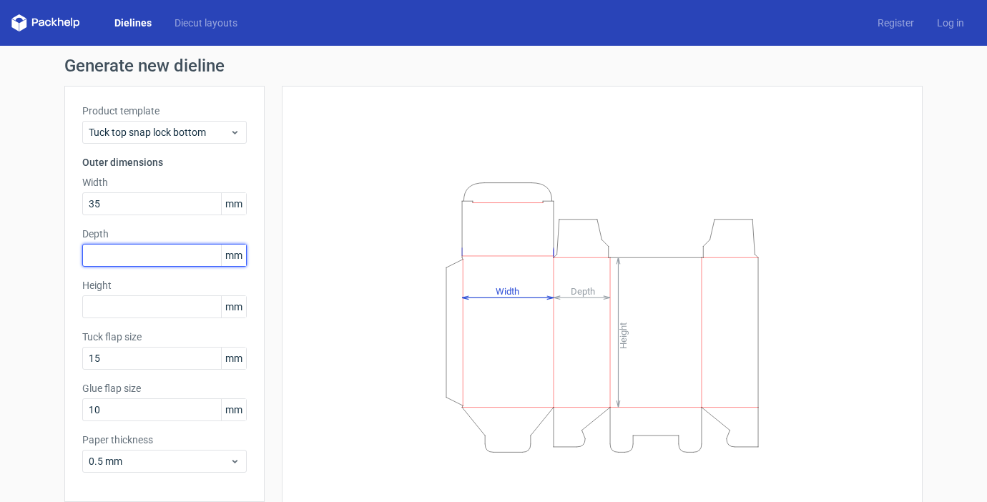
click at [142, 250] on input "text" at bounding box center [164, 255] width 165 height 23
type input "35"
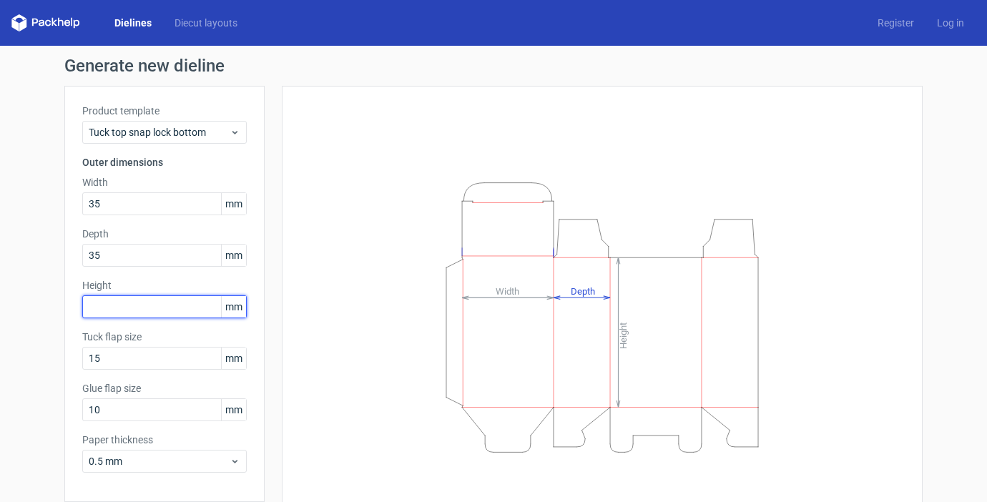
click at [120, 311] on input "text" at bounding box center [164, 307] width 165 height 23
type input "110"
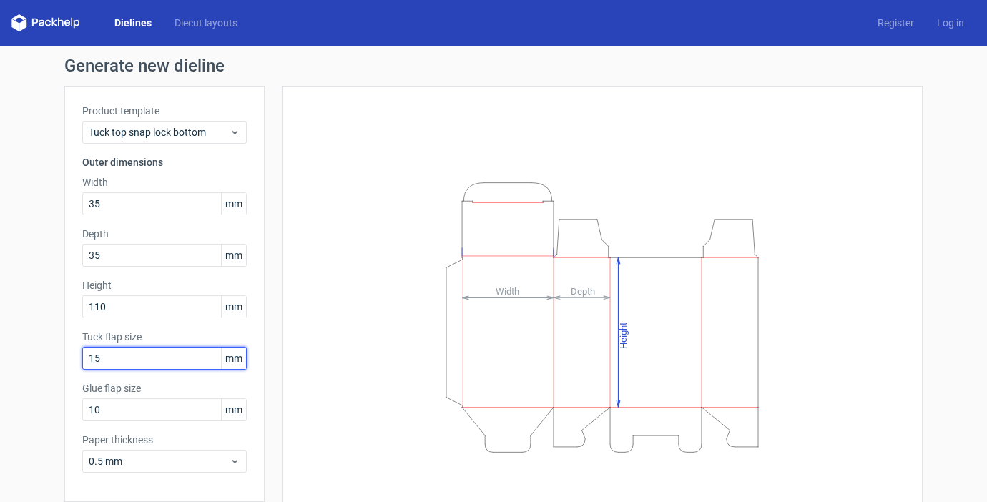
click at [130, 356] on input "15" at bounding box center [164, 358] width 165 height 23
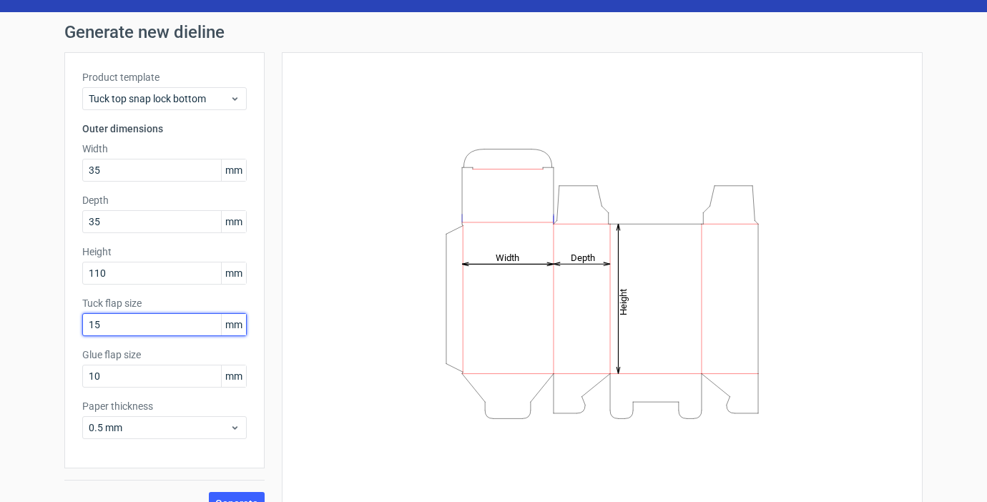
scroll to position [58, 0]
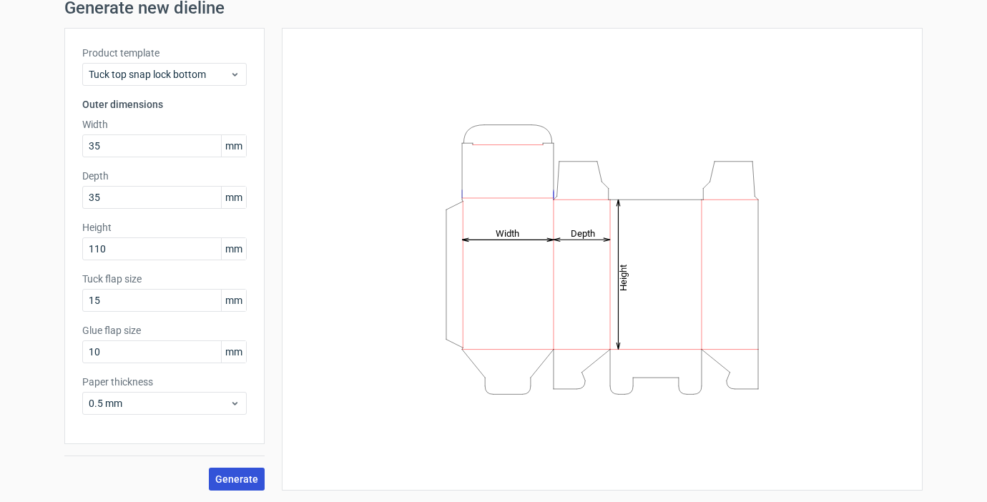
click at [239, 477] on span "Generate" at bounding box center [236, 479] width 43 height 10
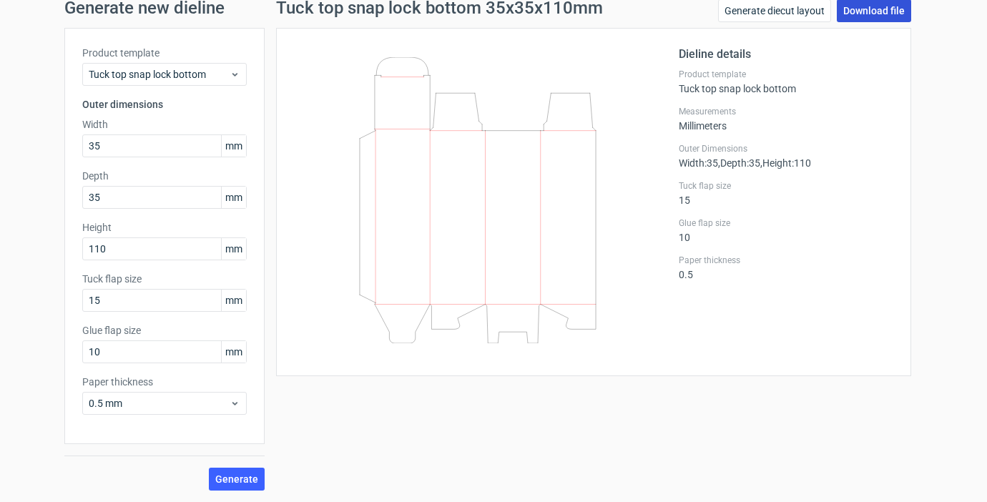
click at [869, 9] on link "Download file" at bounding box center [874, 10] width 74 height 23
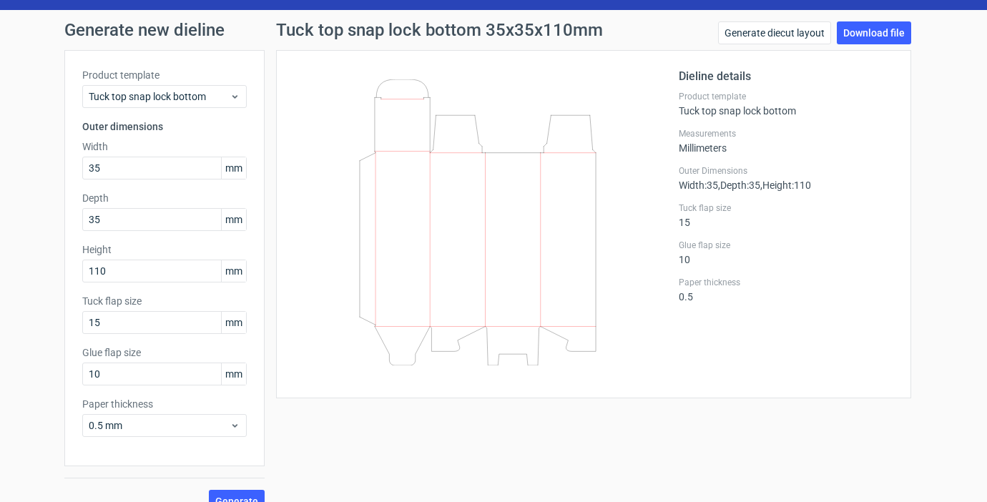
scroll to position [34, 0]
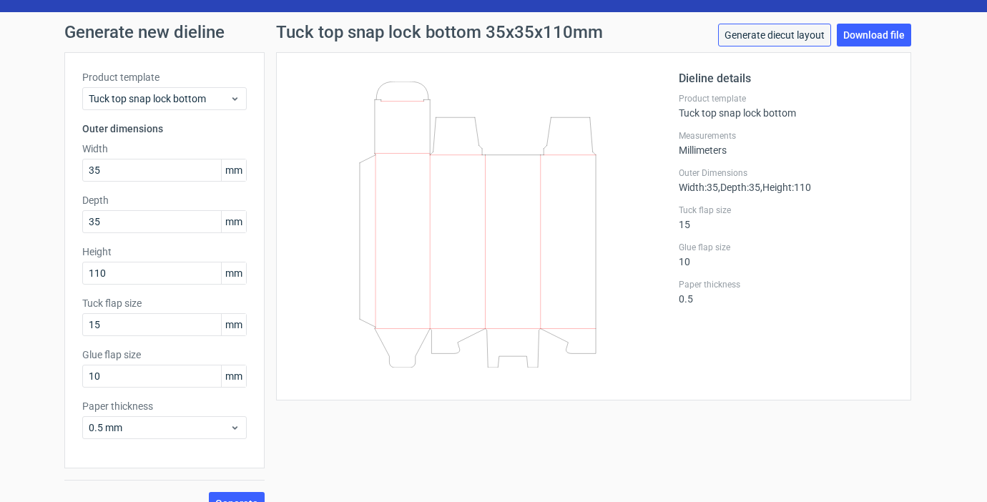
click at [790, 35] on link "Generate diecut layout" at bounding box center [774, 35] width 113 height 23
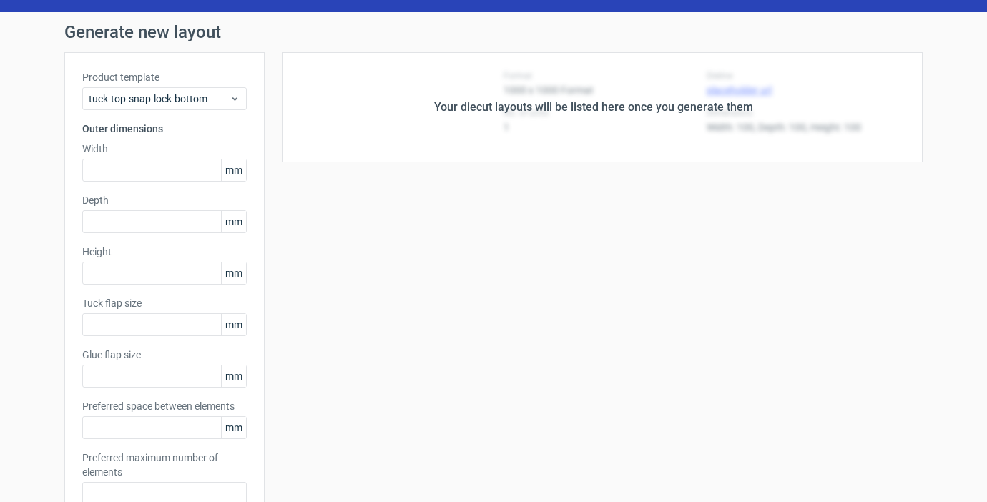
type input "35"
type input "110"
type input "15"
type input "10"
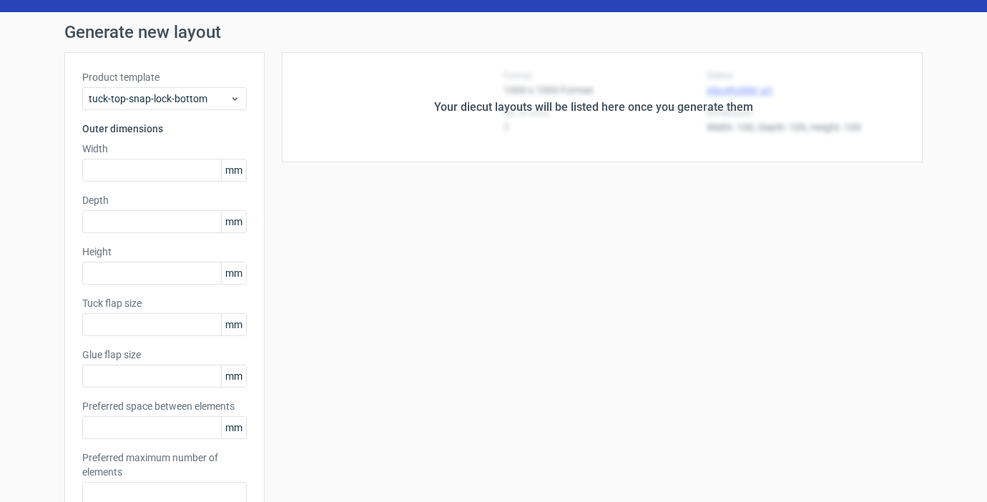
type input "5"
type input "48"
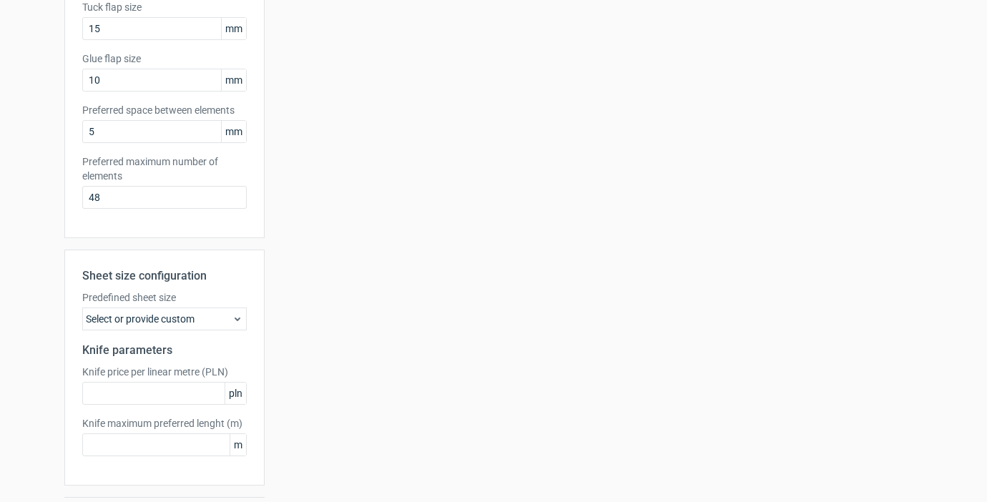
scroll to position [371, 0]
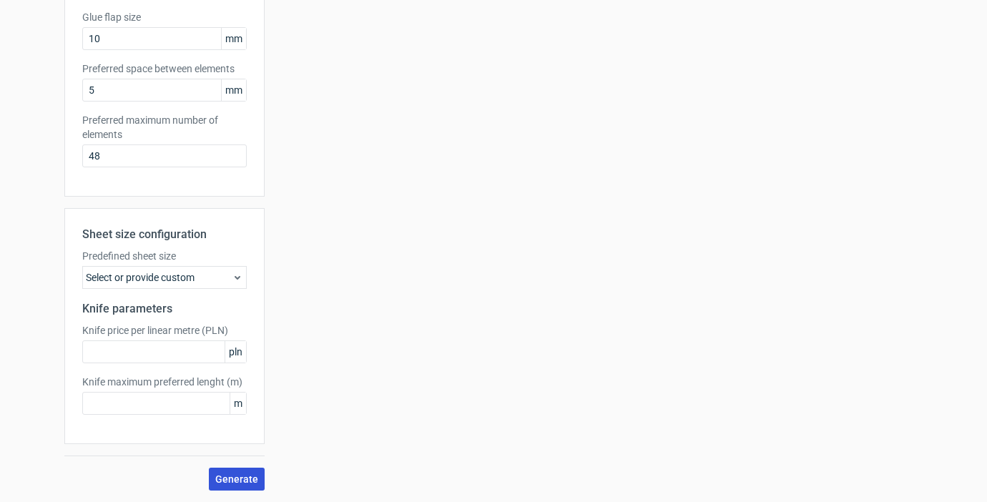
click at [241, 479] on span "Generate" at bounding box center [236, 479] width 43 height 10
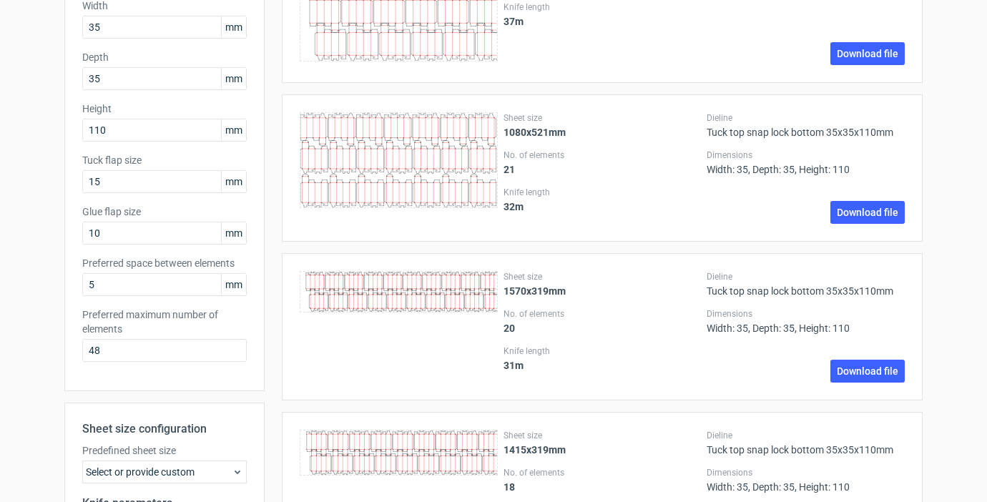
scroll to position [0, 0]
